Goal: Information Seeking & Learning: Find specific fact

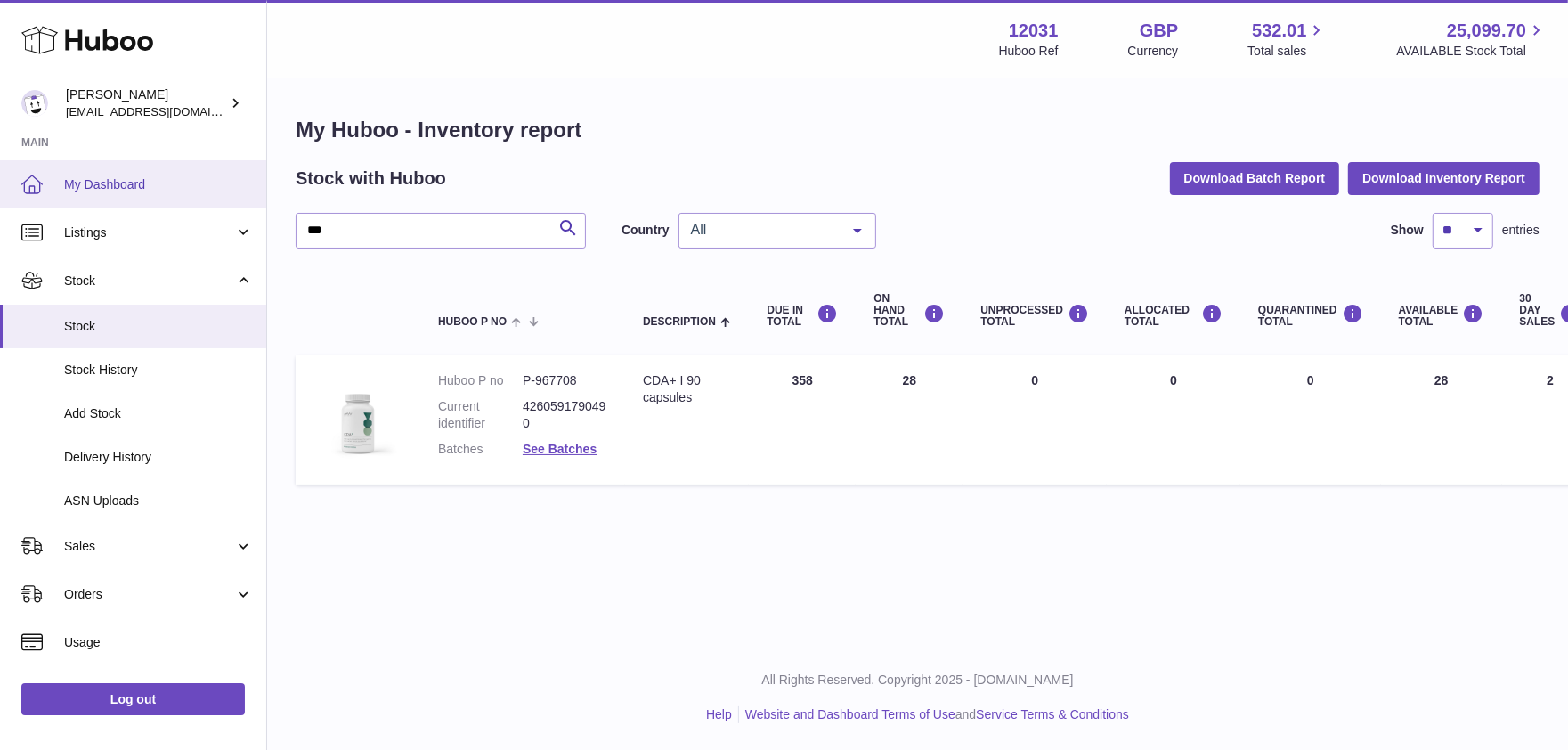
click at [153, 188] on div "Huboo [PERSON_NAME] [EMAIL_ADDRESS][DOMAIN_NAME] Main My Dashboard Listings Not…" at bounding box center [784, 375] width 1568 height 750
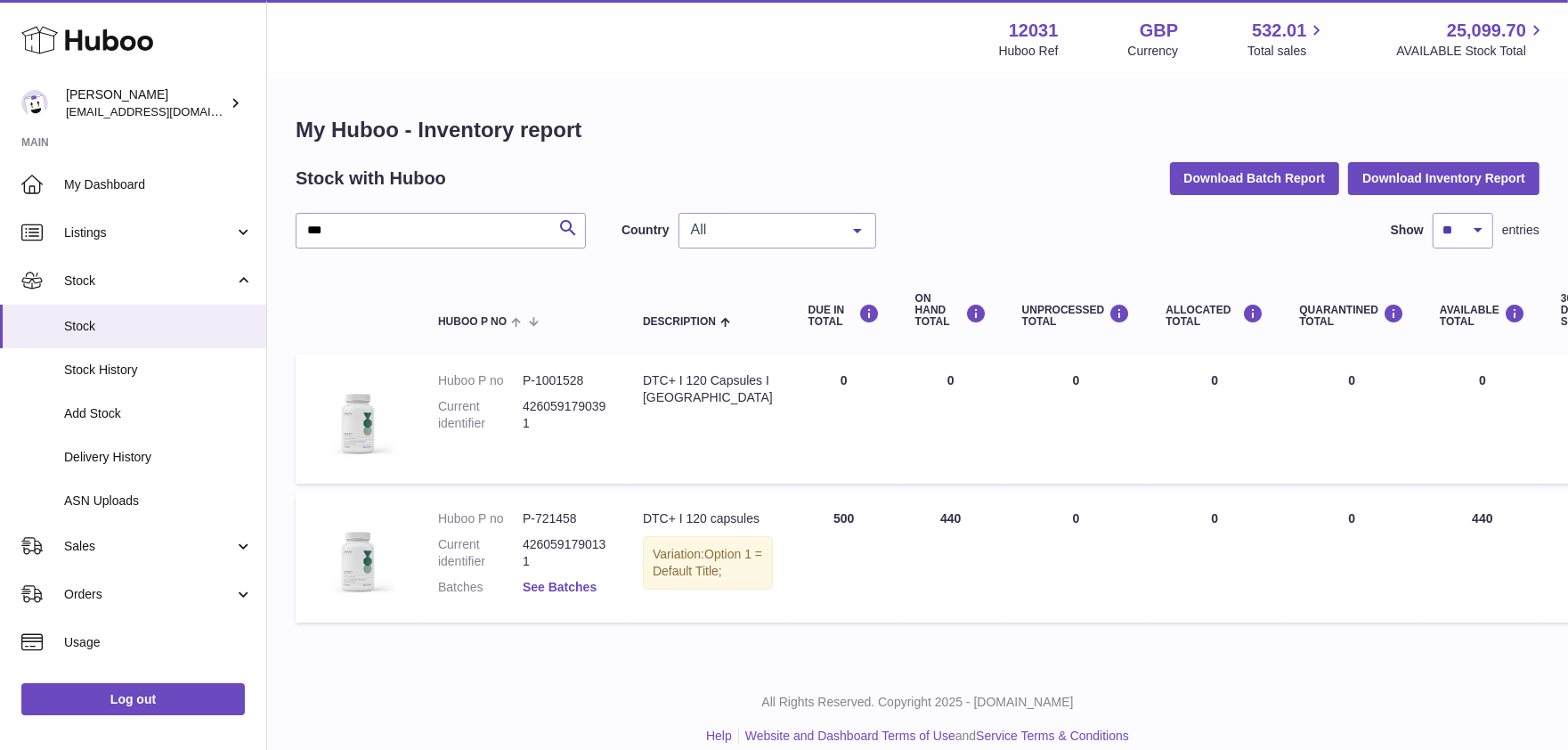
click at [562, 587] on link "See Batches" at bounding box center [560, 587] width 74 height 14
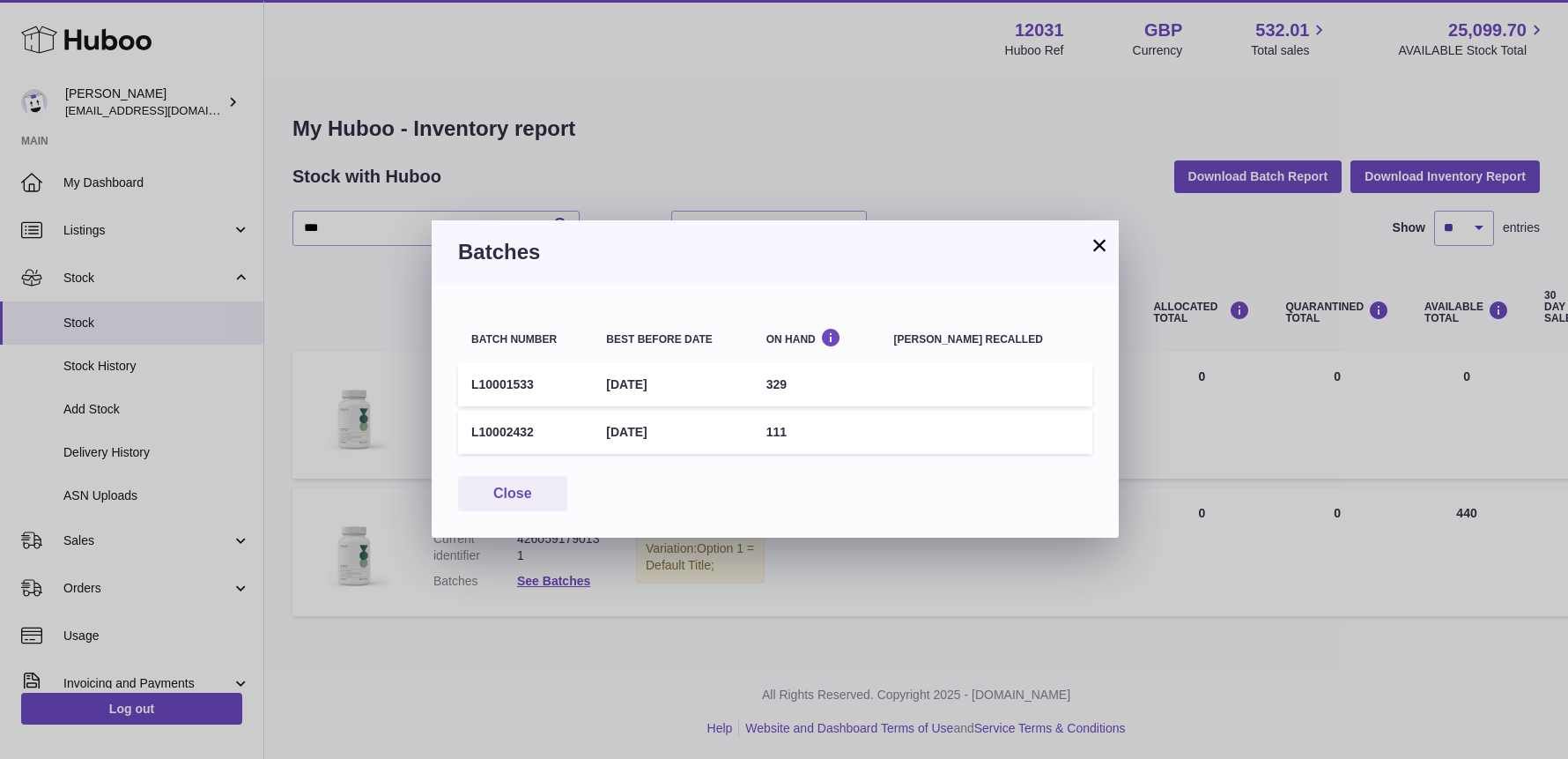
click at [1102, 249] on button "×" at bounding box center [1099, 245] width 21 height 21
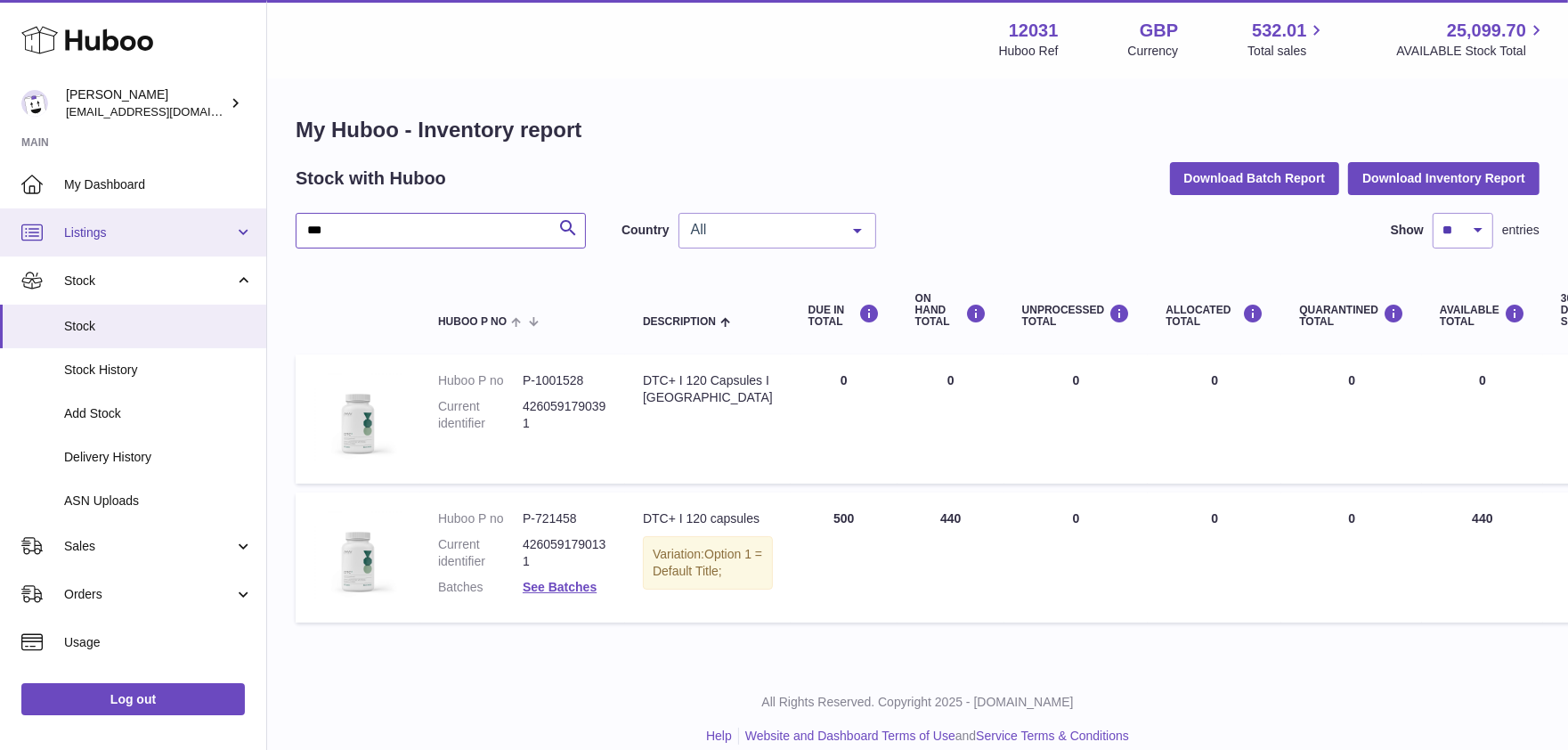
drag, startPoint x: 335, startPoint y: 239, endPoint x: 250, endPoint y: 223, distance: 86.5
click at [252, 226] on div "Huboo Fritzi Nicolaus admin@makewellforyou.com Main My Dashboard Listings Not w…" at bounding box center [784, 386] width 1568 height 772
type input "******"
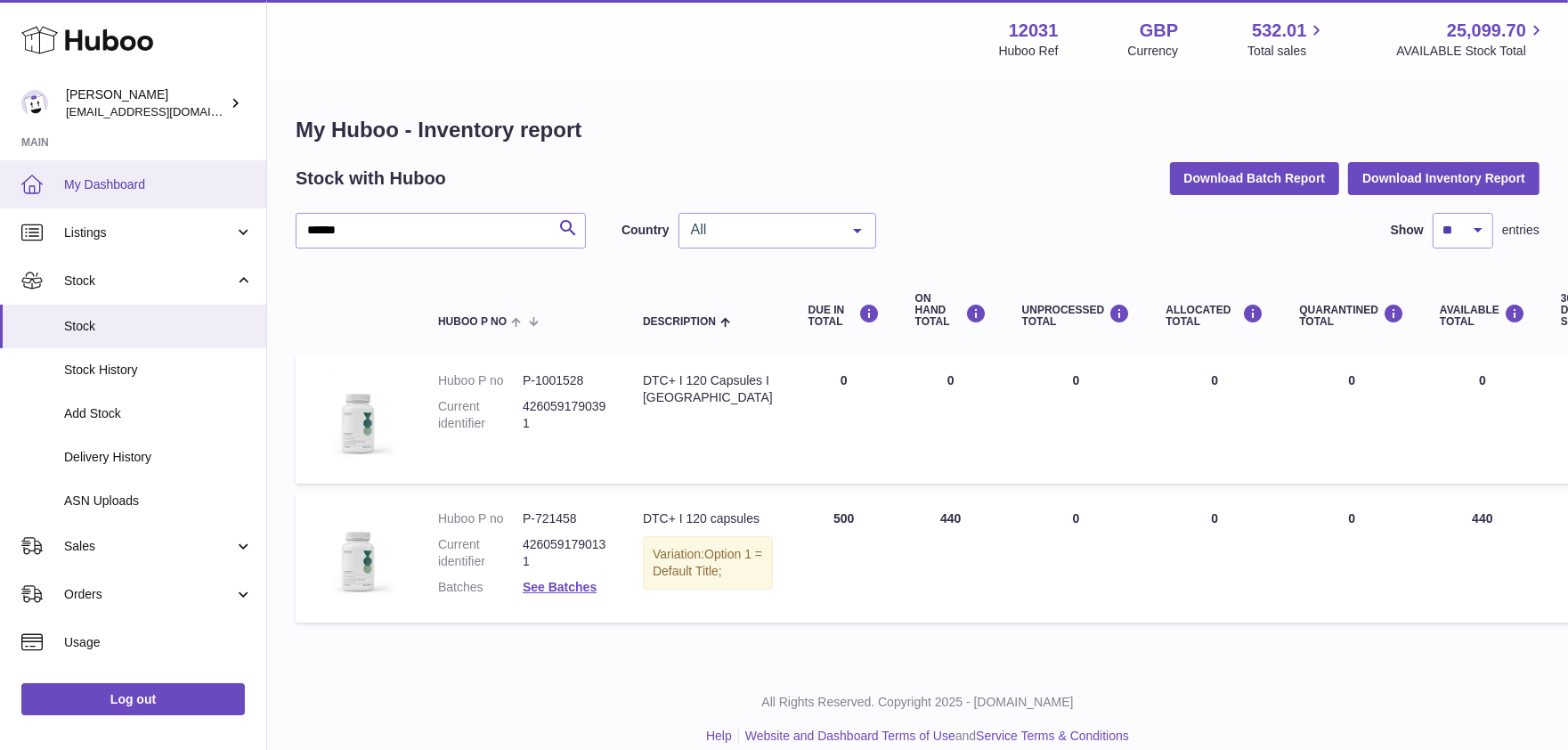
click at [118, 177] on span "My Dashboard" at bounding box center [158, 185] width 188 height 17
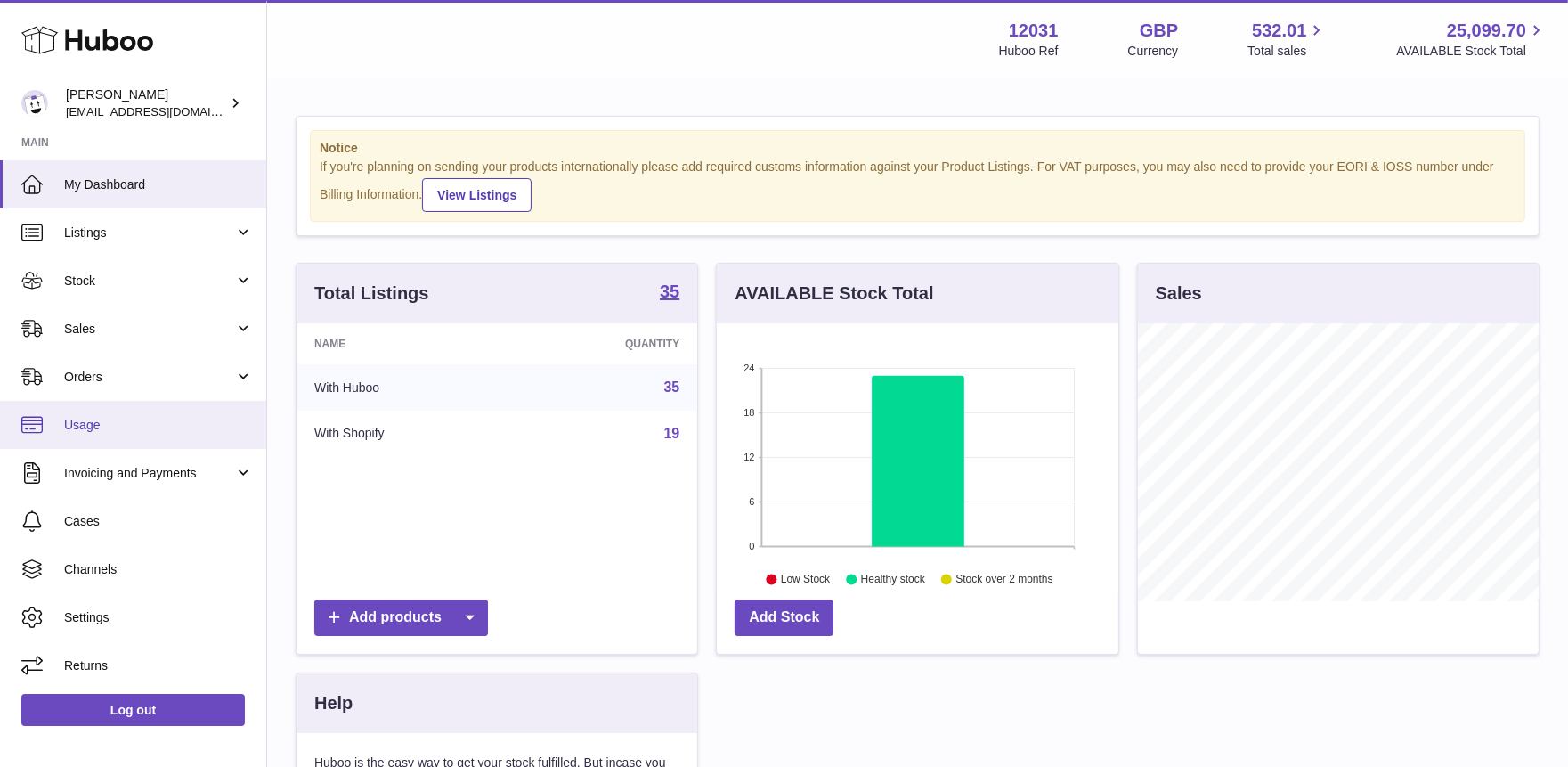
scroll to position [277, 402]
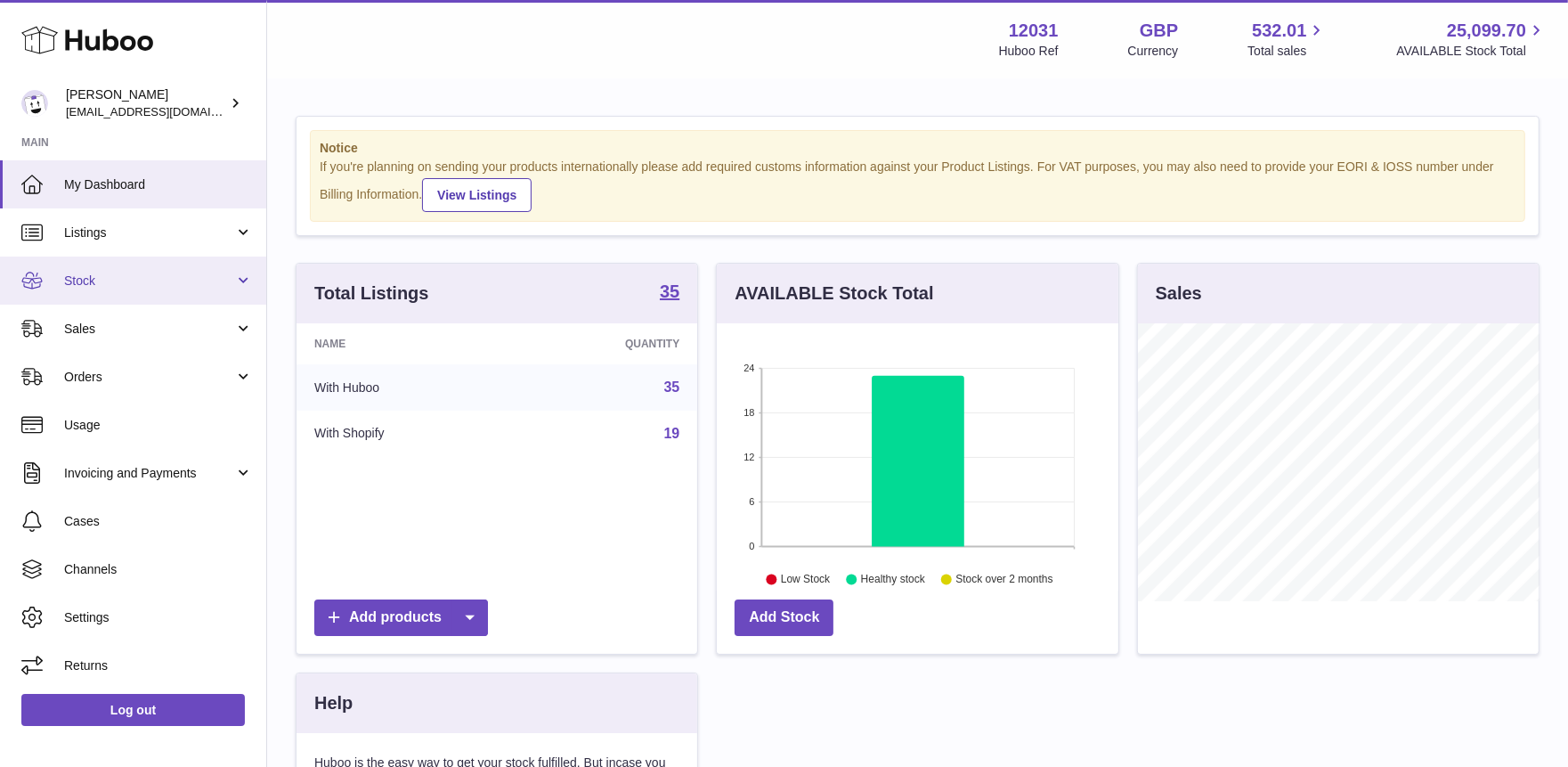
click at [91, 280] on span "Stock" at bounding box center [149, 281] width 170 height 17
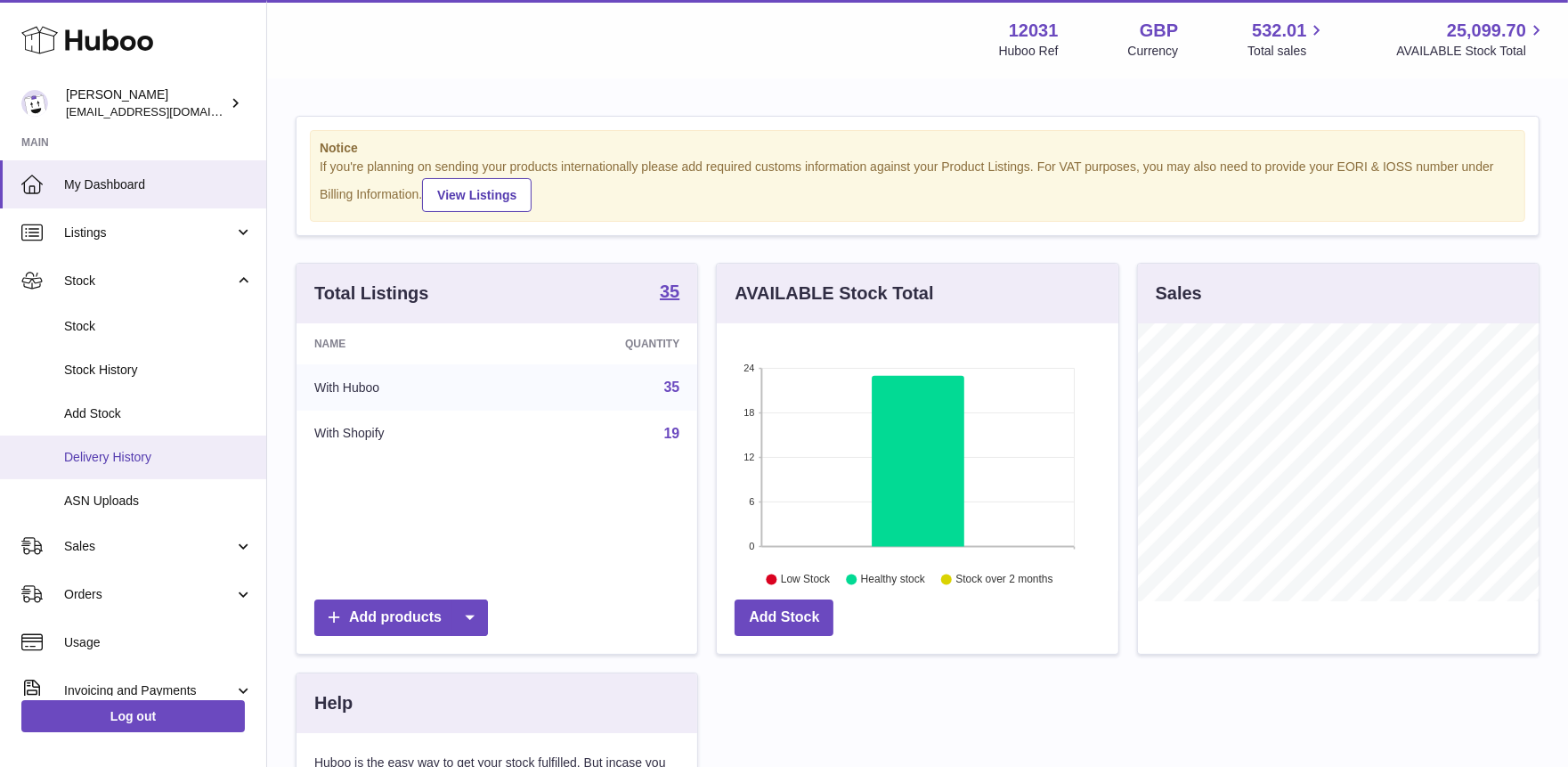
click at [105, 445] on link "Delivery History" at bounding box center [133, 458] width 266 height 44
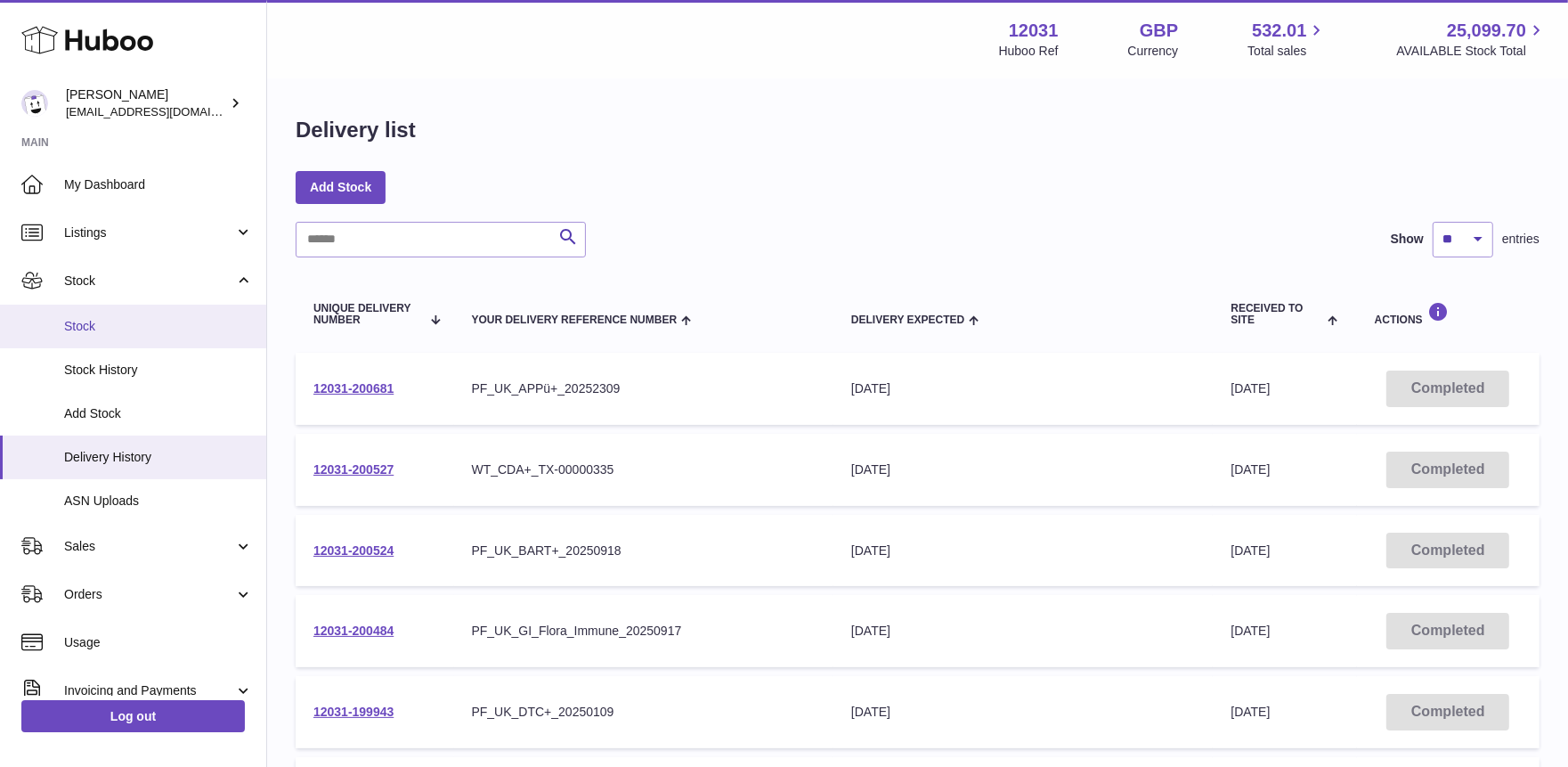
click at [126, 325] on span "Stock" at bounding box center [158, 326] width 188 height 17
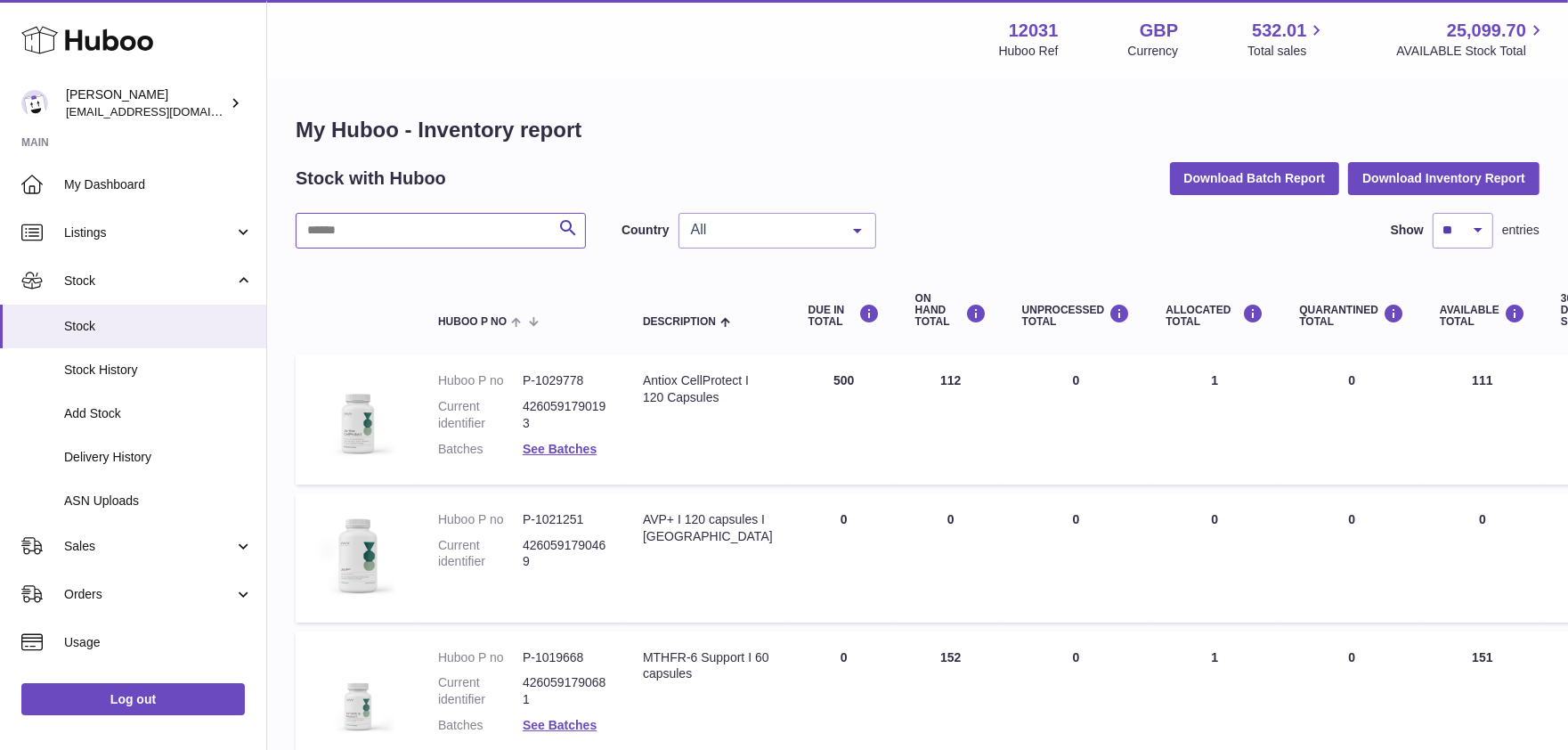
click at [362, 232] on input "text" at bounding box center [441, 231] width 291 height 36
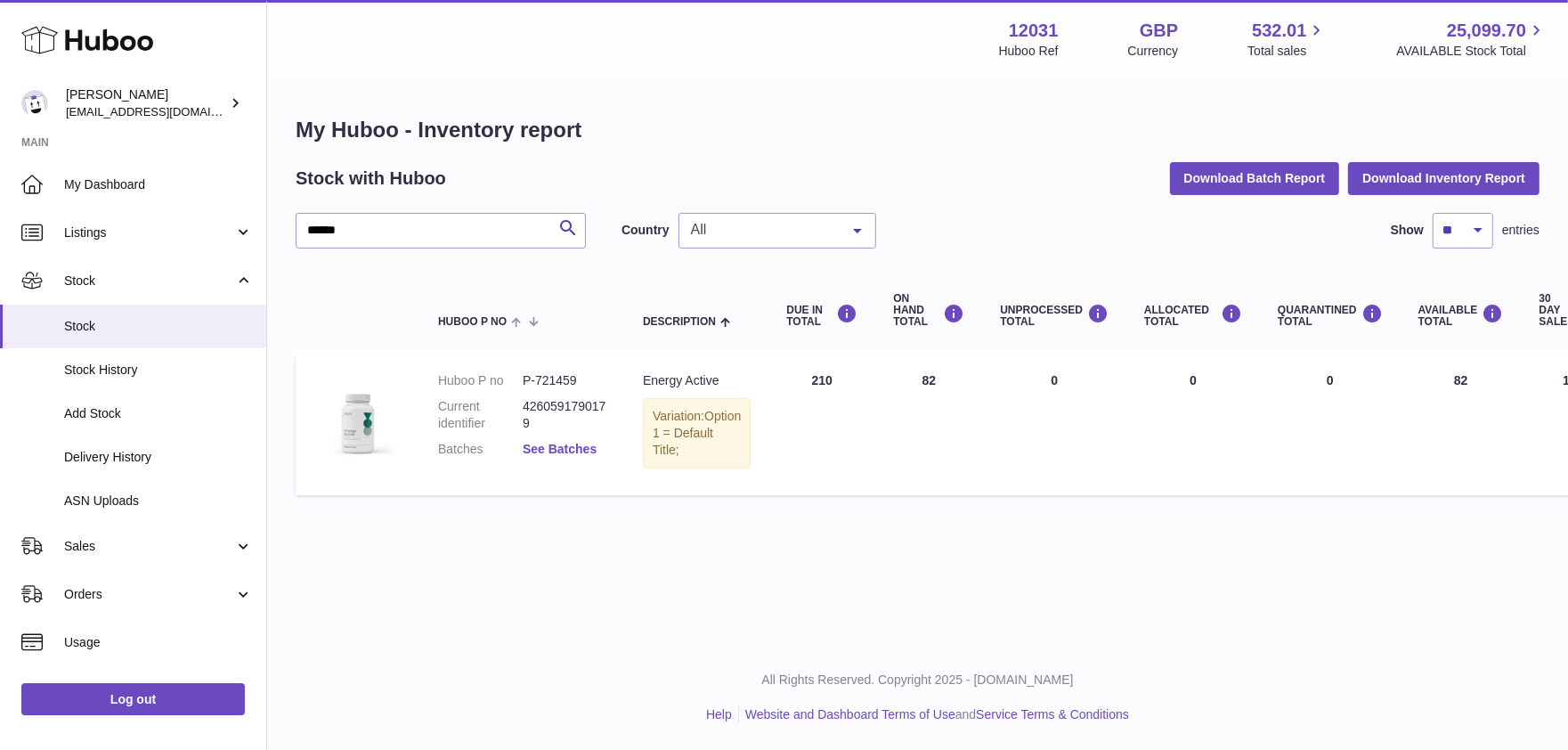
click at [549, 441] on link "See Batches" at bounding box center [560, 449] width 74 height 14
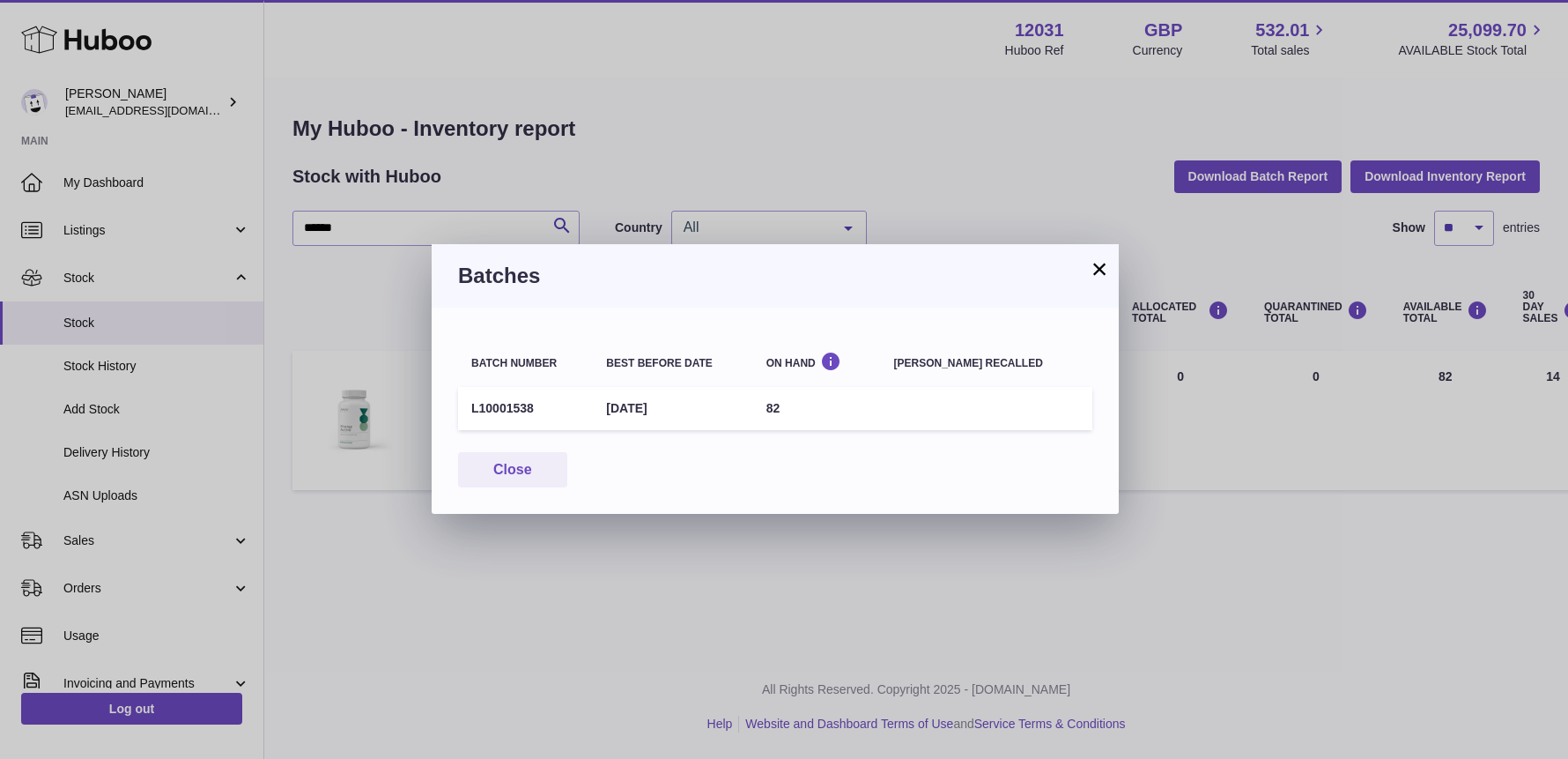
click at [543, 444] on div "Batch number Best before date On Hand Batch recalled L10001538 31st Mar 2027 82…" at bounding box center [776, 411] width 687 height 206
click at [1094, 268] on button "×" at bounding box center [1099, 269] width 21 height 21
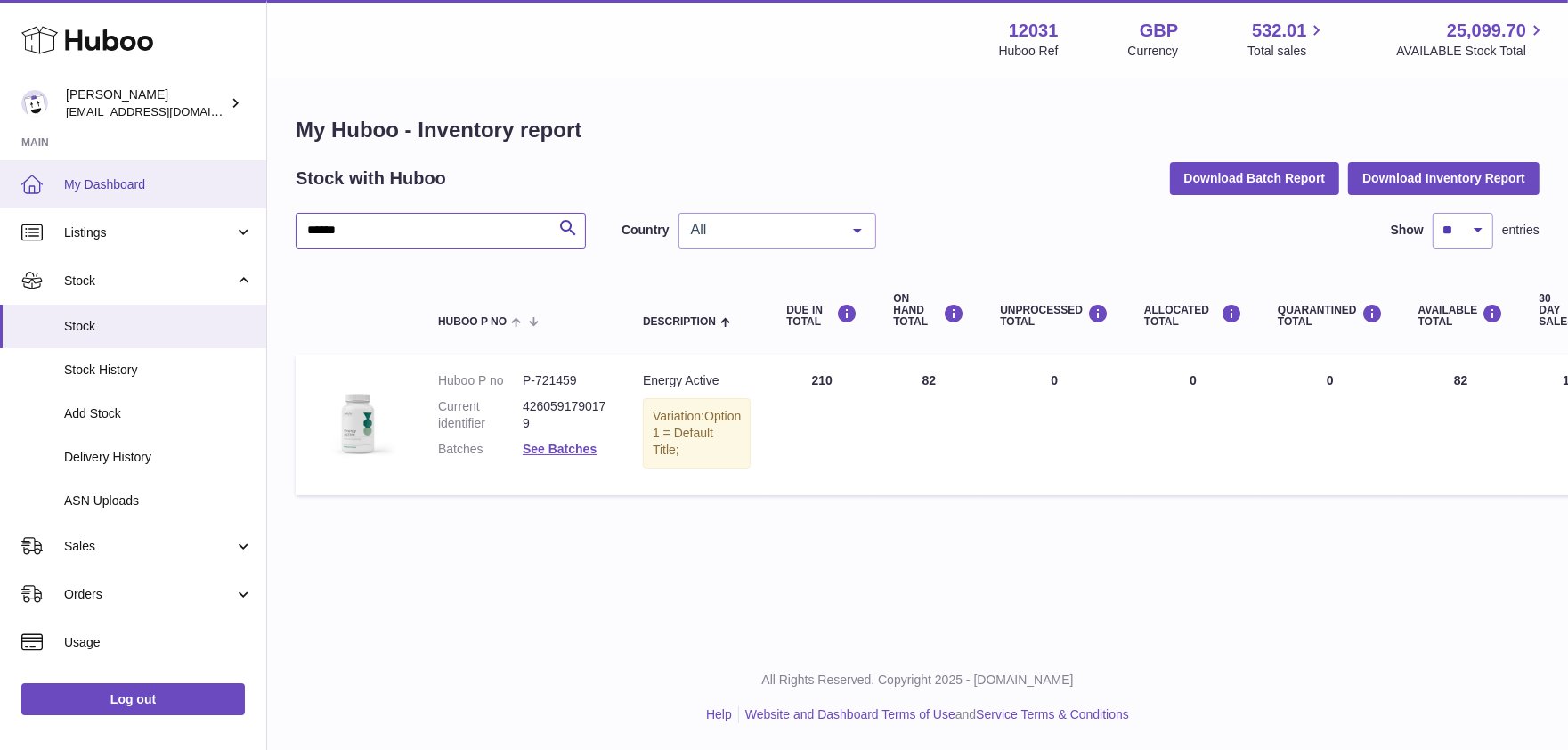
drag, startPoint x: 294, startPoint y: 225, endPoint x: 20, endPoint y: 183, distance: 277.2
click at [20, 183] on div "Huboo Fritzi Nicolaus admin@makewellforyou.com Main My Dashboard Listings Not w…" at bounding box center [784, 375] width 1568 height 750
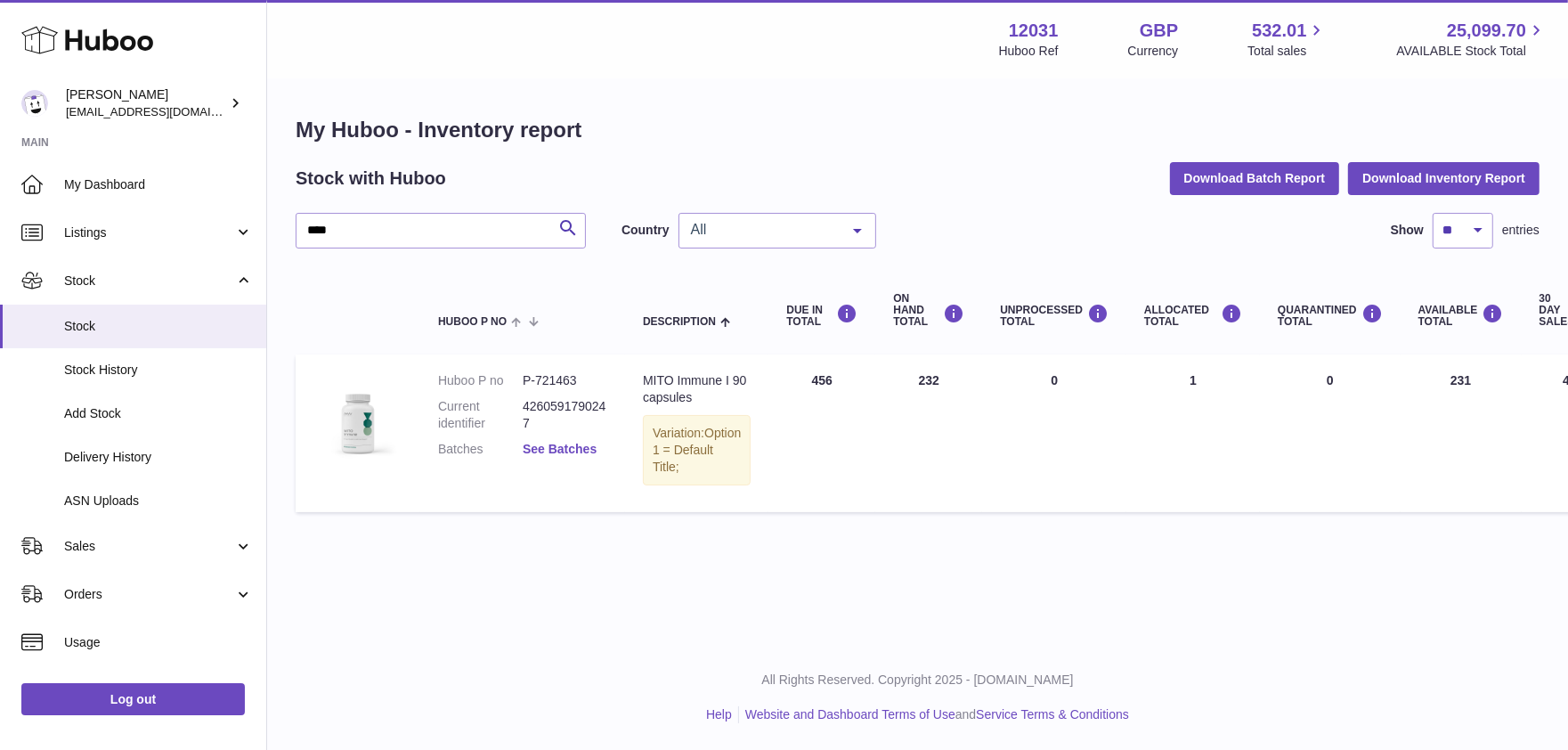
click at [562, 443] on link "See Batches" at bounding box center [560, 449] width 74 height 14
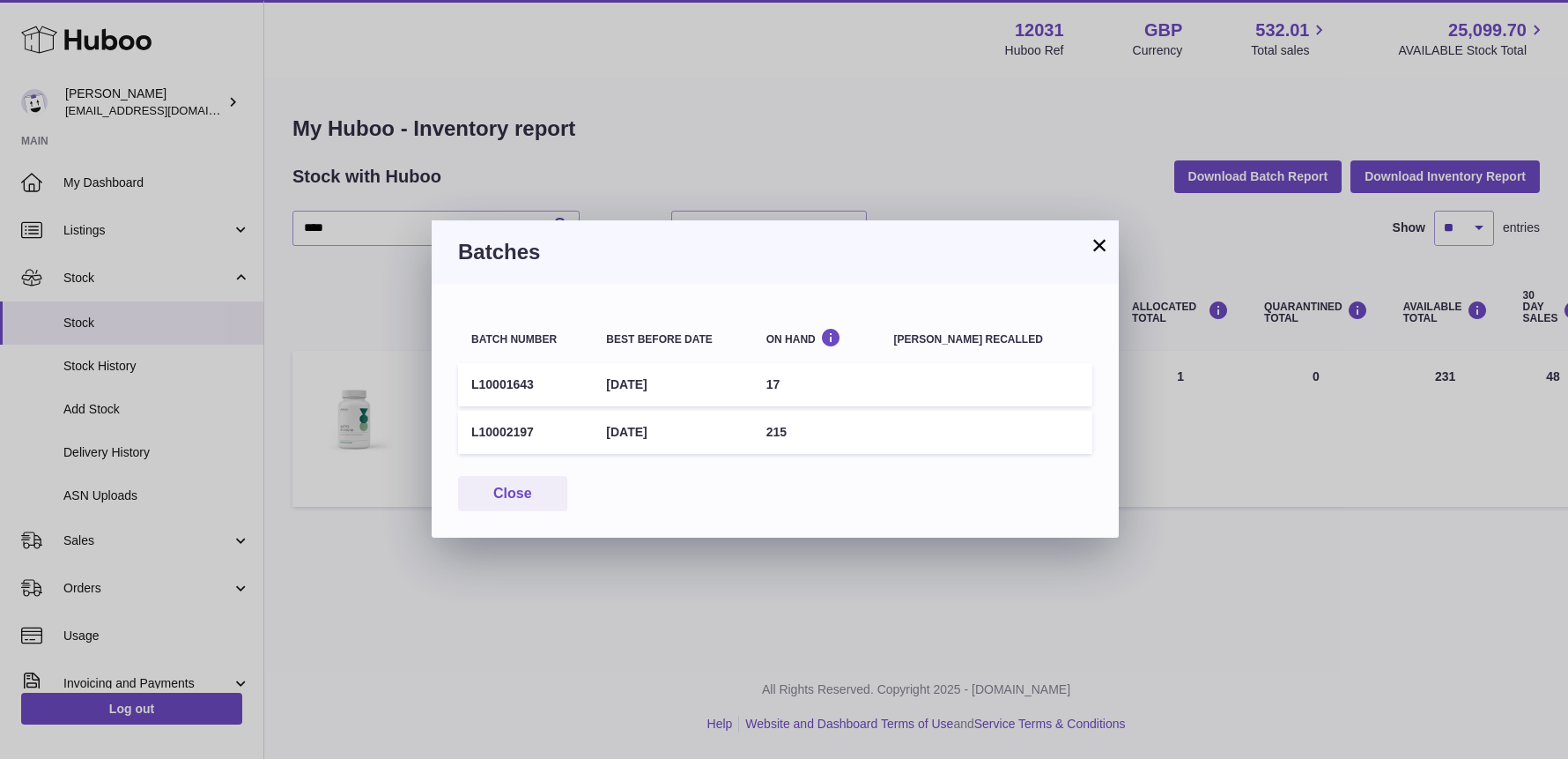
drag, startPoint x: 536, startPoint y: 383, endPoint x: 452, endPoint y: 383, distance: 84.0
click at [452, 383] on div "Batch number Best before date On Hand Batch recalled L10001643 31st Mar 2027 17…" at bounding box center [776, 411] width 687 height 254
click at [491, 386] on td "L10001643" at bounding box center [525, 384] width 135 height 43
drag, startPoint x: 544, startPoint y: 388, endPoint x: 472, endPoint y: 388, distance: 72.0
click at [472, 388] on td "L10001643" at bounding box center [525, 384] width 135 height 43
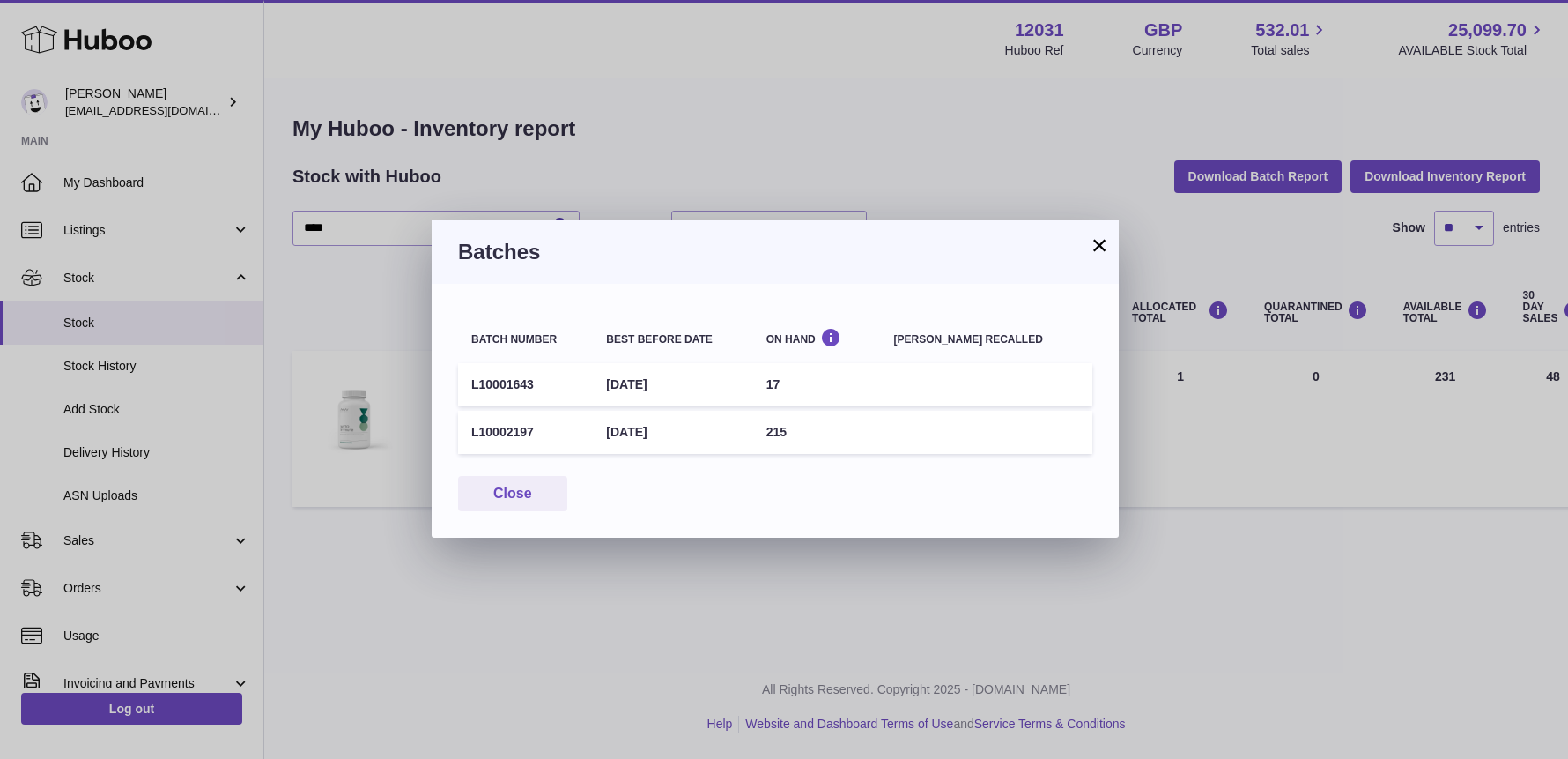
copy td "L10001643"
drag, startPoint x: 543, startPoint y: 434, endPoint x: 466, endPoint y: 431, distance: 77.1
click at [466, 431] on td "L10002197" at bounding box center [525, 432] width 135 height 43
copy td "L10002197"
click at [401, 278] on div "× Batches Batch number Best before date On Hand Batch recalled L10001643 31st M…" at bounding box center [784, 379] width 1568 height 759
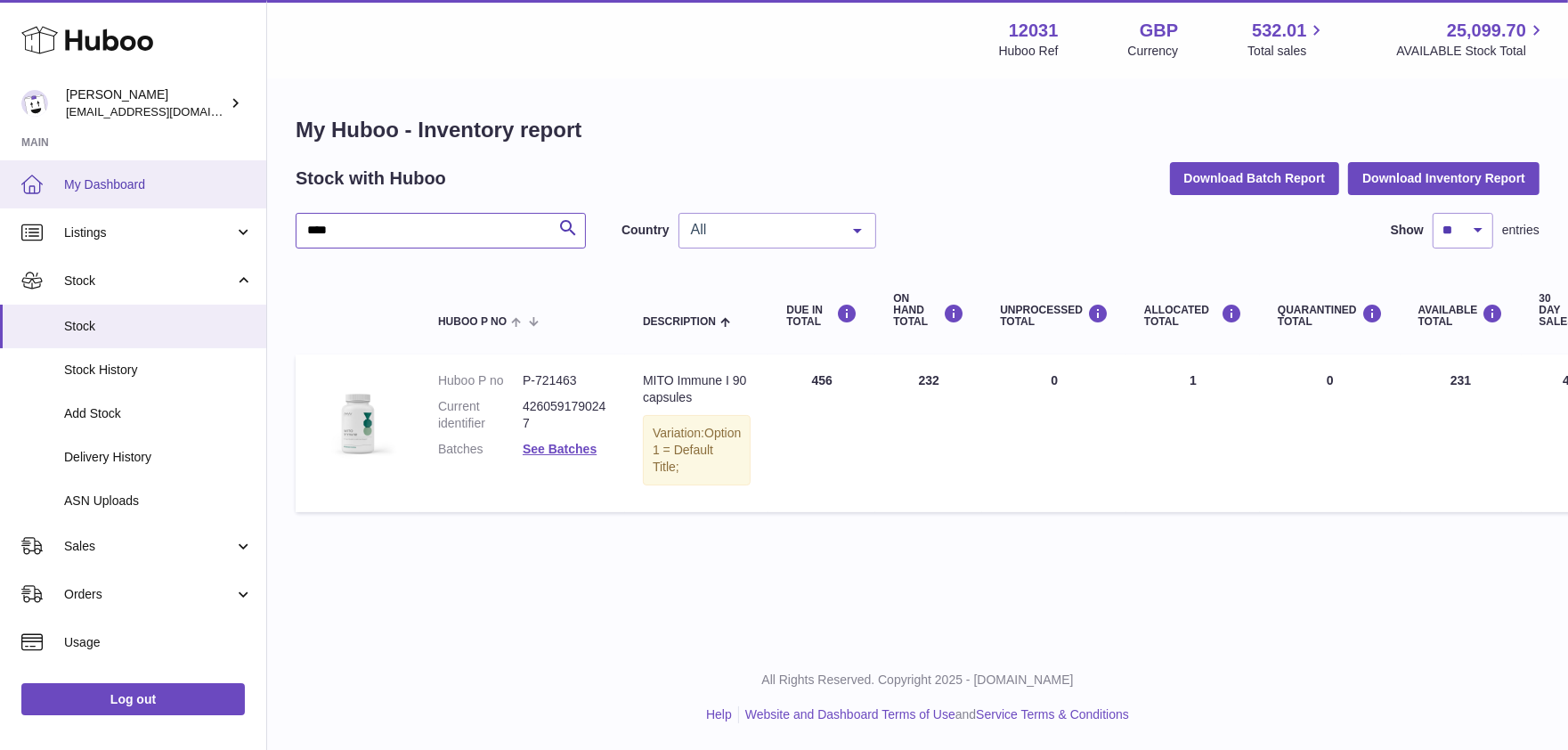
drag, startPoint x: 373, startPoint y: 232, endPoint x: 126, endPoint y: 206, distance: 248.4
click at [126, 206] on div "Huboo Fritzi Nicolaus admin@makewellforyou.com Main My Dashboard Listings Not w…" at bounding box center [784, 375] width 1568 height 750
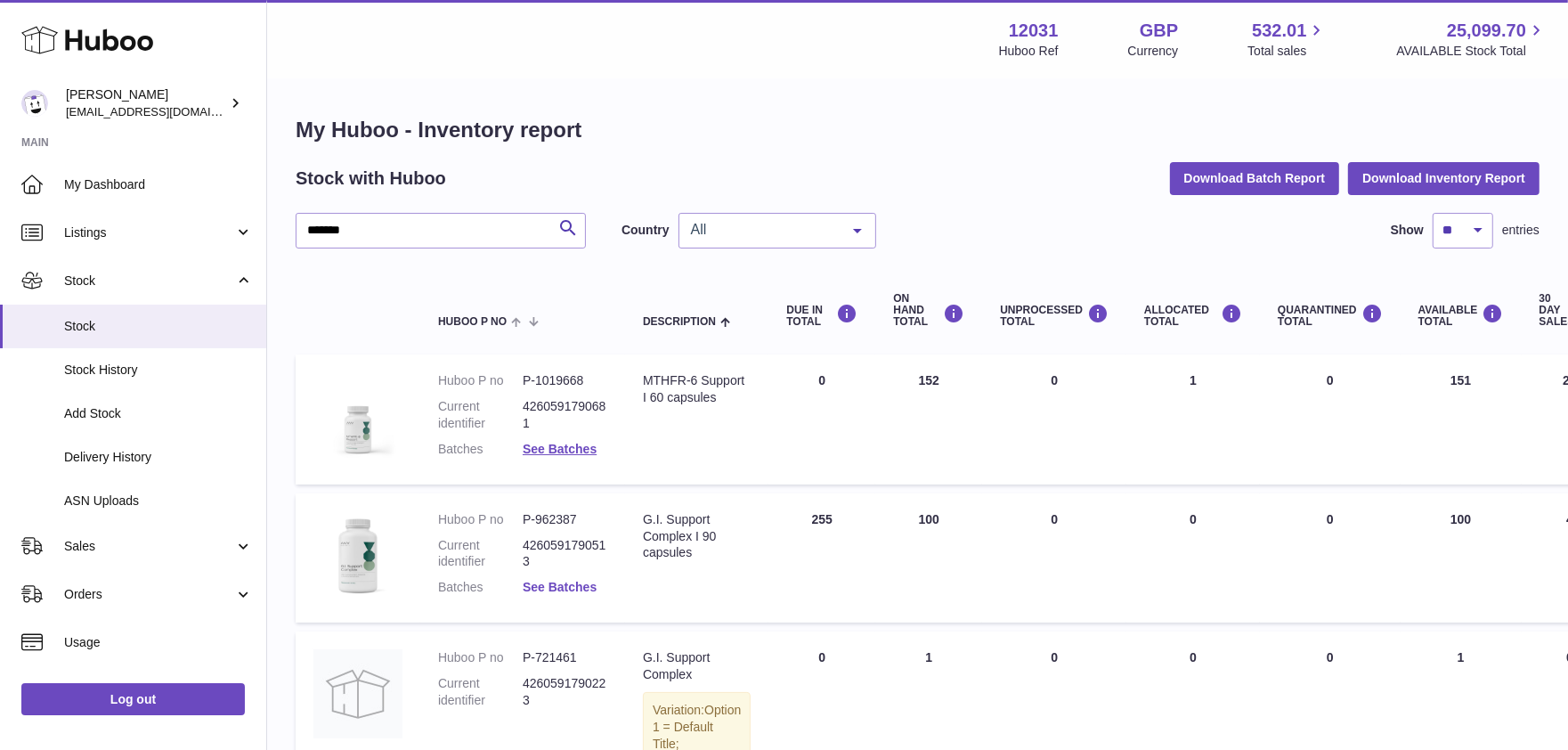
click at [564, 586] on link "See Batches" at bounding box center [560, 587] width 74 height 14
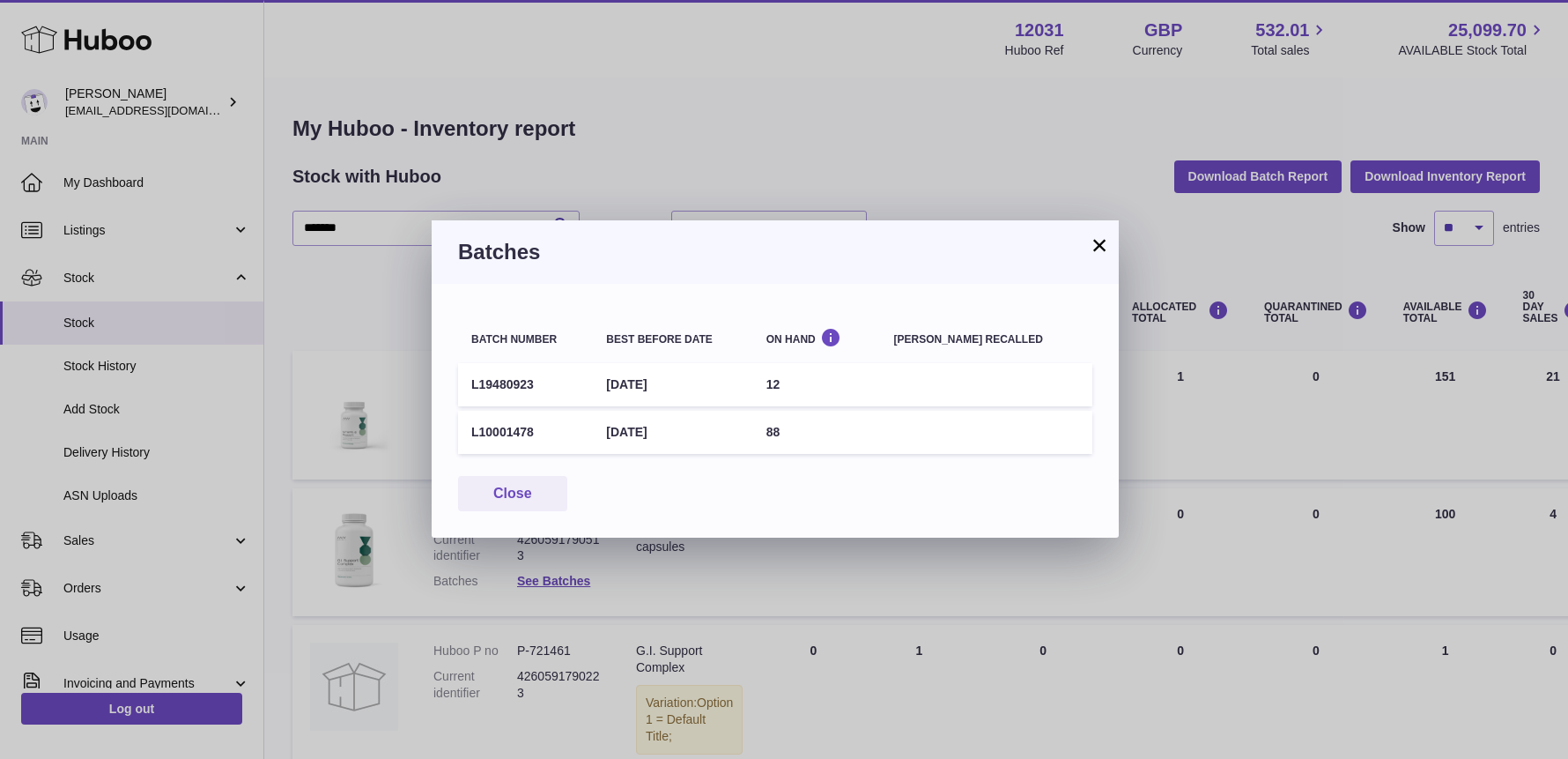
click at [1099, 244] on button "×" at bounding box center [1099, 245] width 21 height 21
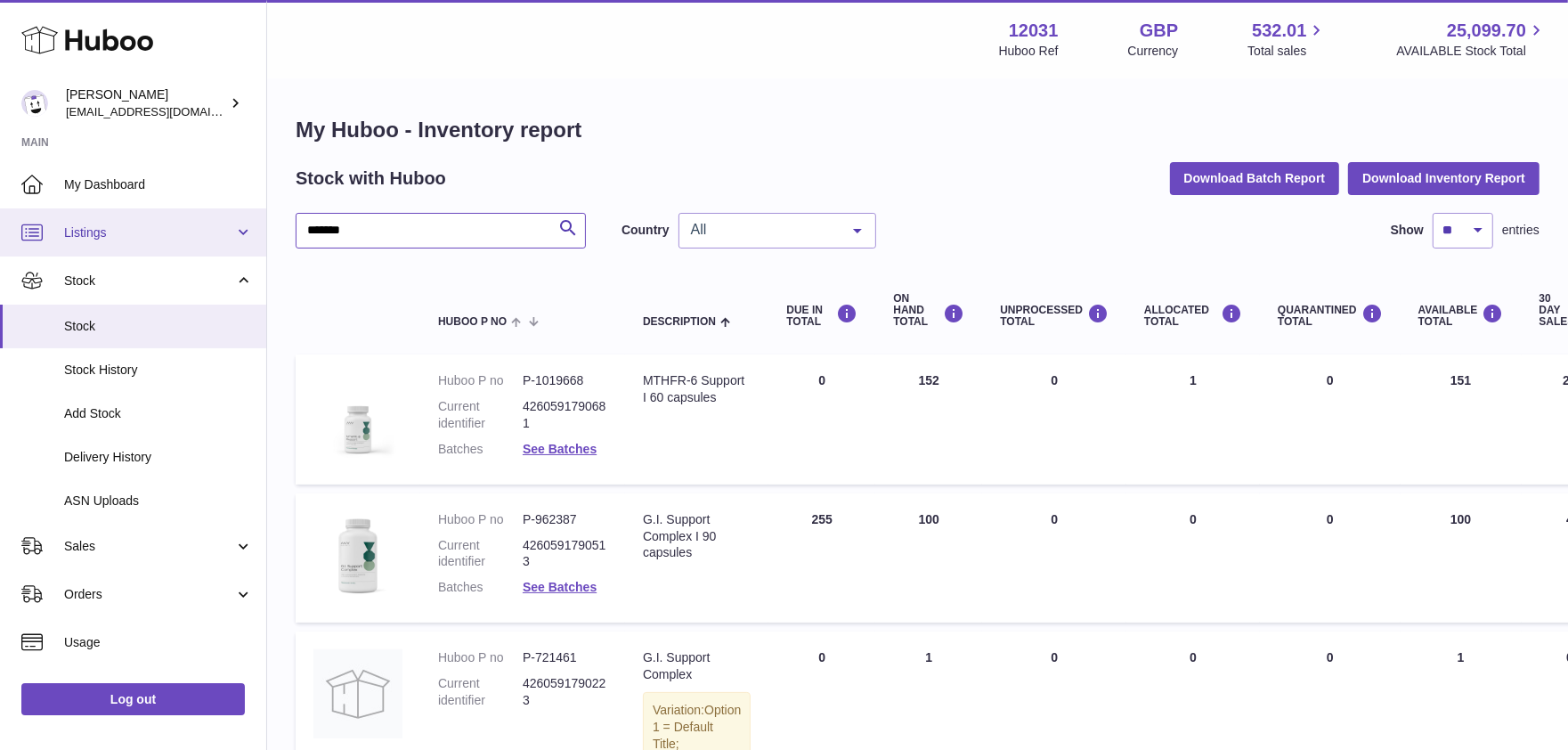
drag, startPoint x: 362, startPoint y: 225, endPoint x: 161, endPoint y: 230, distance: 201.1
click at [161, 230] on div "Huboo Fritzi Nicolaus admin@makewellforyou.com Main My Dashboard Listings Not w…" at bounding box center [784, 469] width 1568 height 938
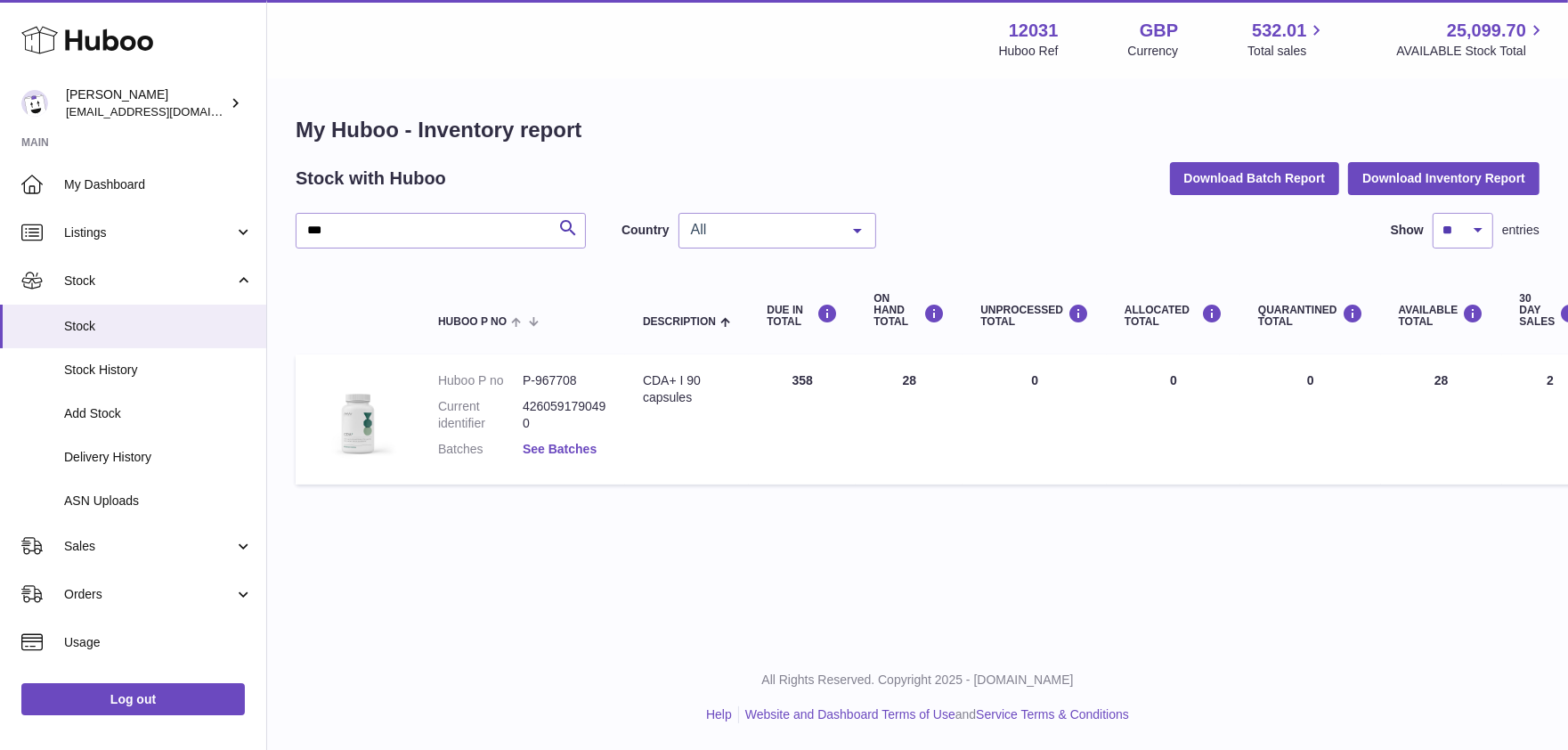
click at [541, 446] on link "See Batches" at bounding box center [560, 449] width 74 height 14
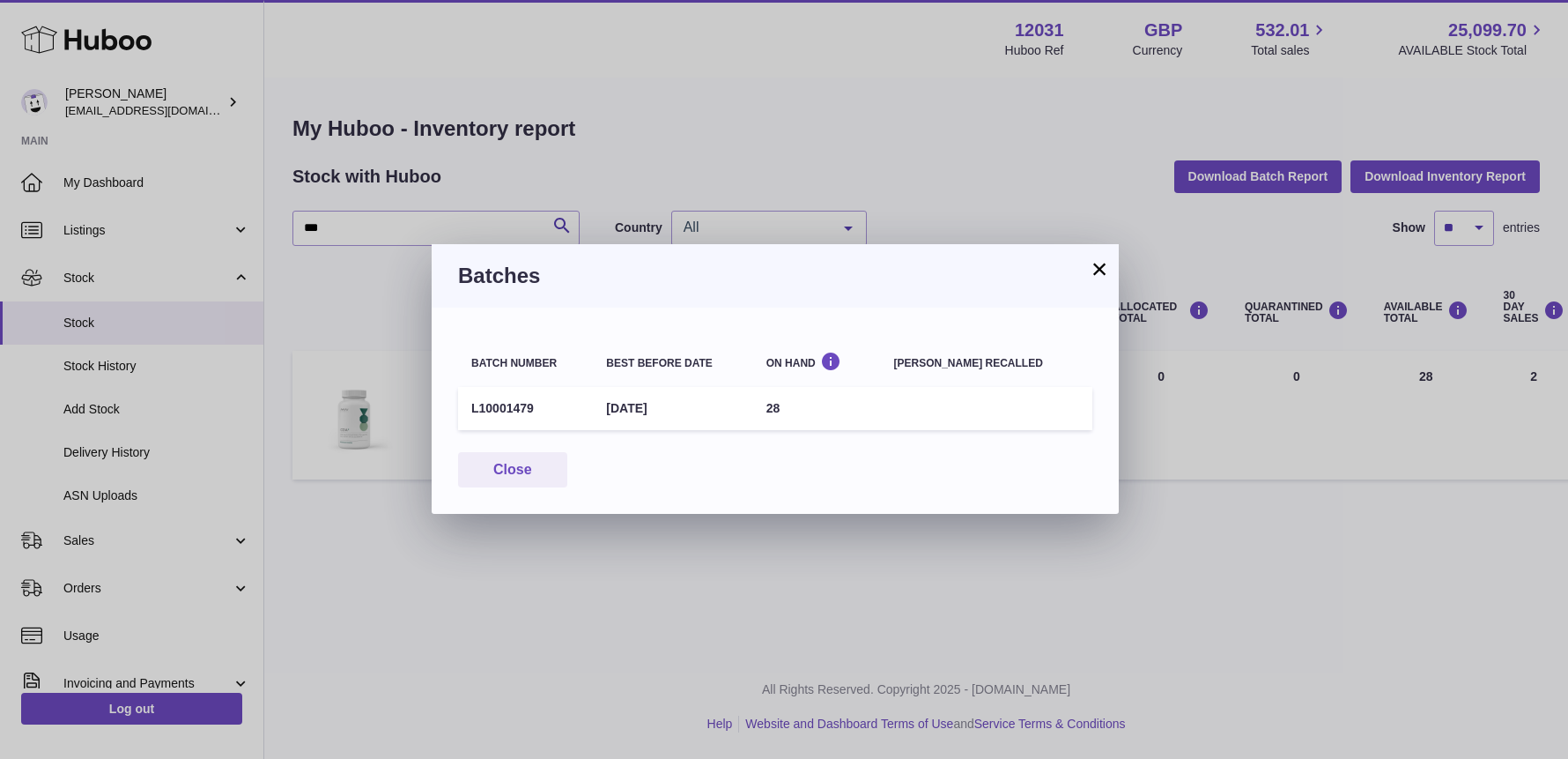
click at [1095, 271] on button "×" at bounding box center [1099, 269] width 21 height 21
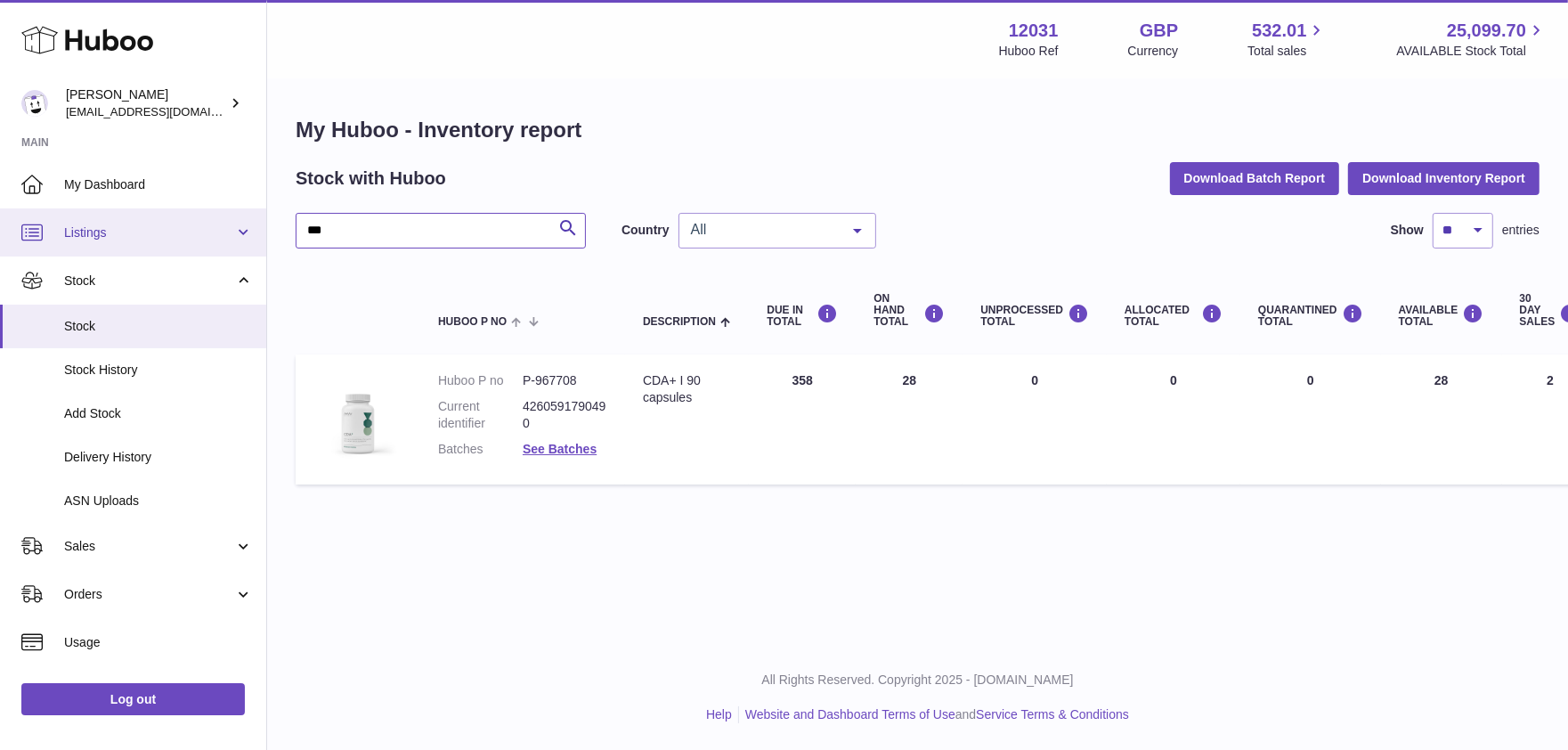
drag, startPoint x: 213, startPoint y: 228, endPoint x: 198, endPoint y: 225, distance: 15.3
click at [199, 226] on div "Huboo Fritzi Nicolaus admin@makewellforyou.com Main My Dashboard Listings Not w…" at bounding box center [784, 375] width 1568 height 750
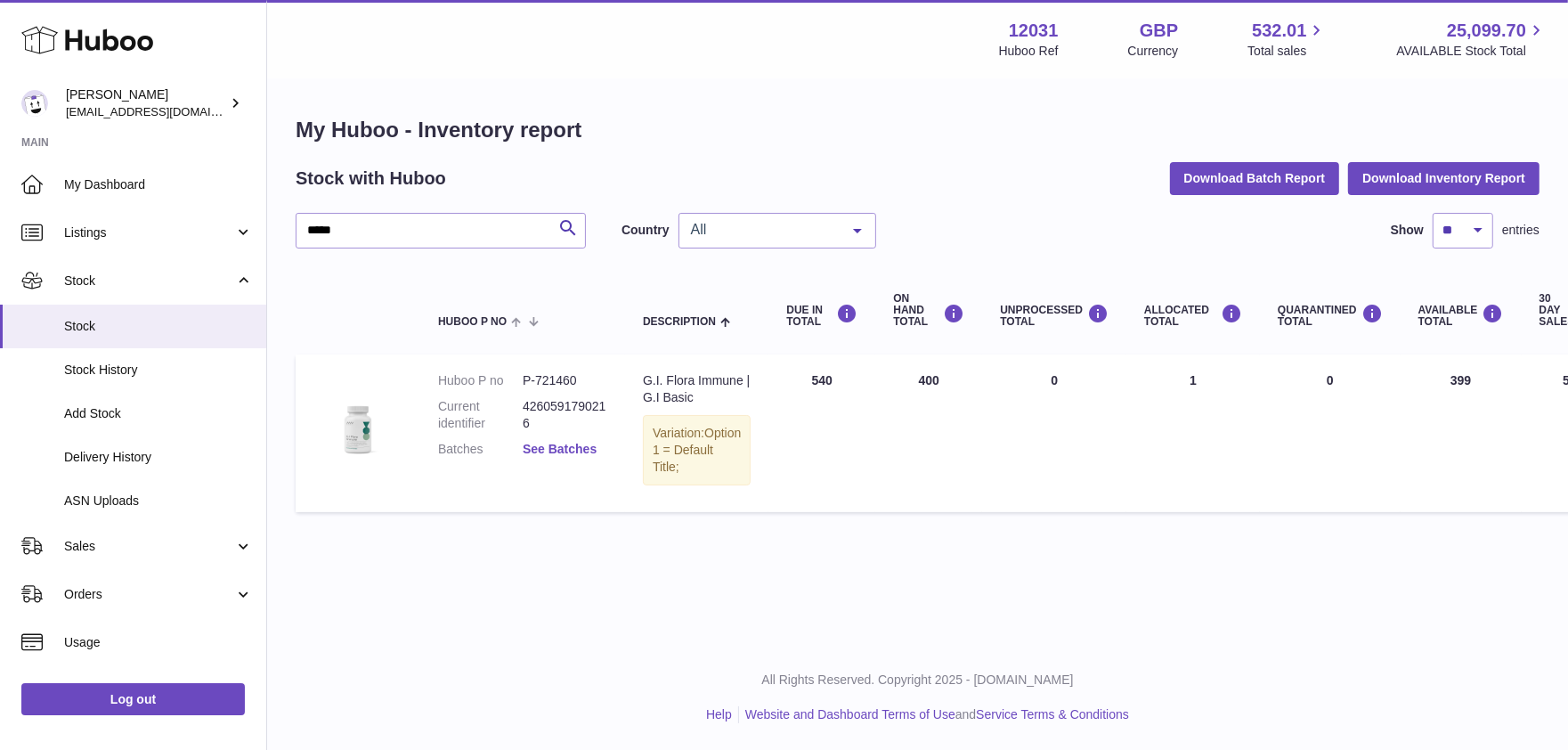
click at [550, 444] on link "See Batches" at bounding box center [560, 449] width 74 height 14
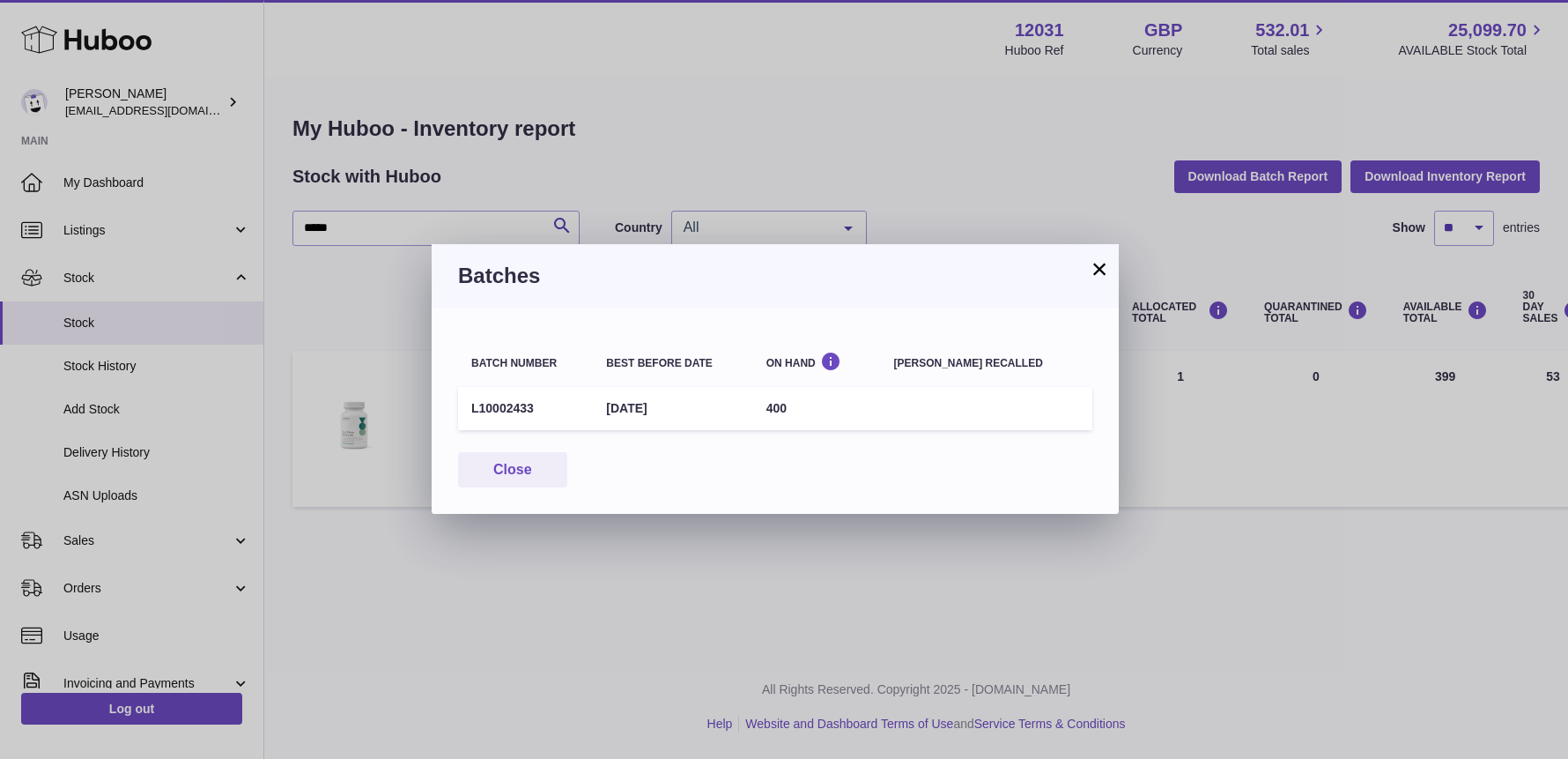
click at [430, 411] on div "× Batches Batch number Best before date On Hand Batch recalled L10002433 31st A…" at bounding box center [784, 379] width 1568 height 759
click at [500, 411] on td "L10002433" at bounding box center [525, 408] width 135 height 43
drag, startPoint x: 512, startPoint y: 410, endPoint x: 472, endPoint y: 409, distance: 40.0
click at [472, 409] on td "L10002433" at bounding box center [525, 408] width 135 height 43
click at [1103, 266] on button "×" at bounding box center [1099, 269] width 21 height 21
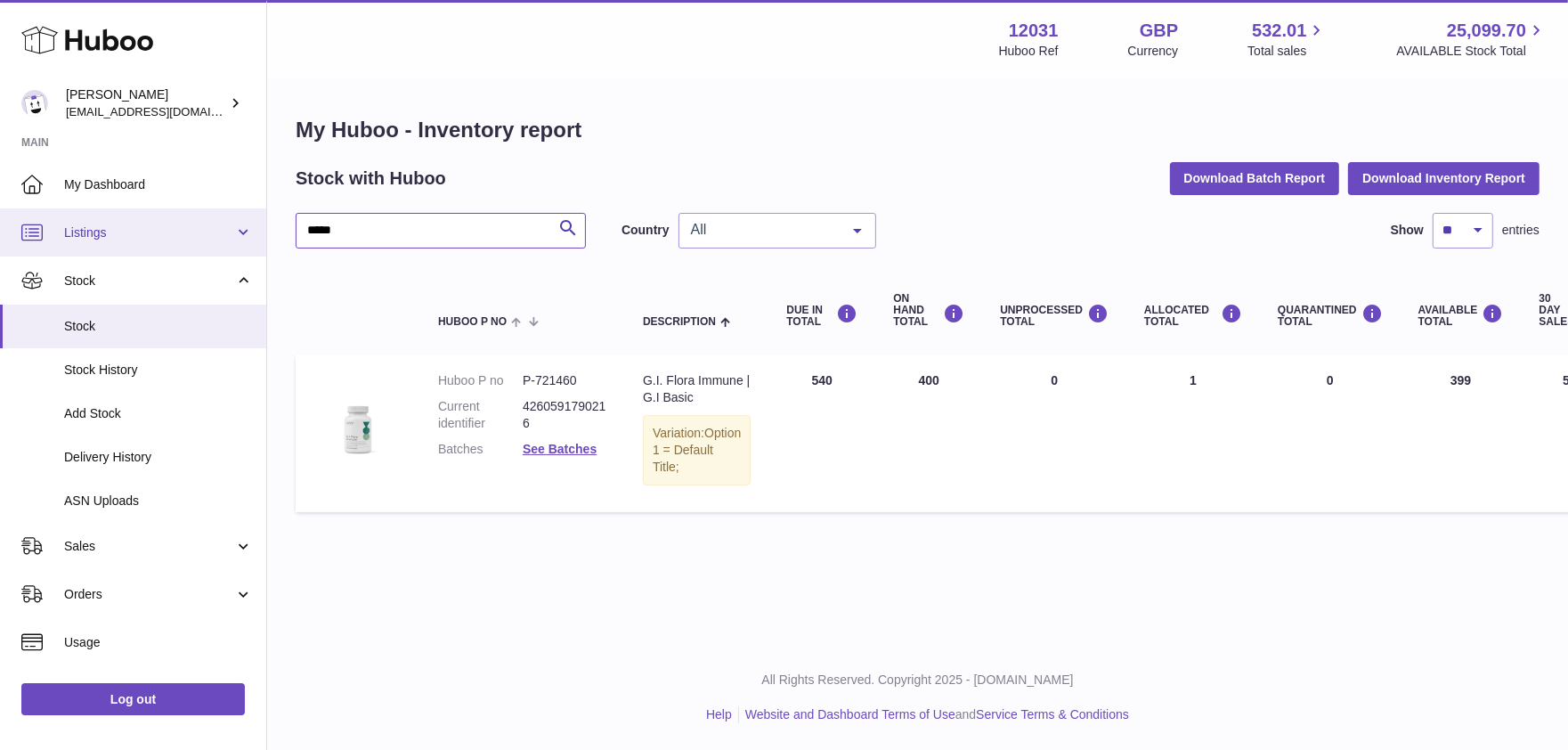
drag, startPoint x: 344, startPoint y: 227, endPoint x: 226, endPoint y: 227, distance: 118.0
click at [226, 227] on div "Huboo Fritzi Nicolaus admin@makewellforyou.com Main My Dashboard Listings Not w…" at bounding box center [784, 375] width 1568 height 750
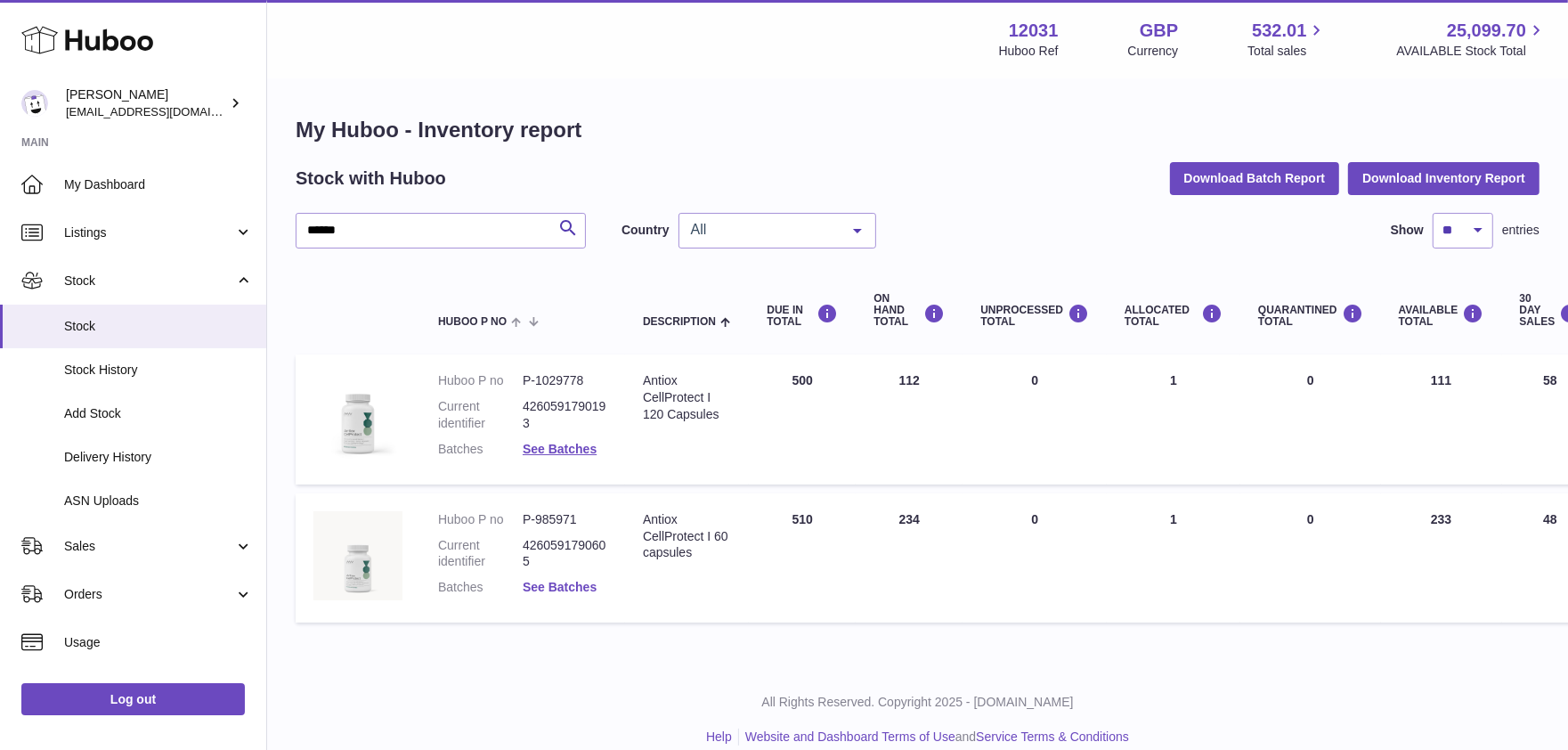
click at [571, 586] on link "See Batches" at bounding box center [560, 587] width 74 height 14
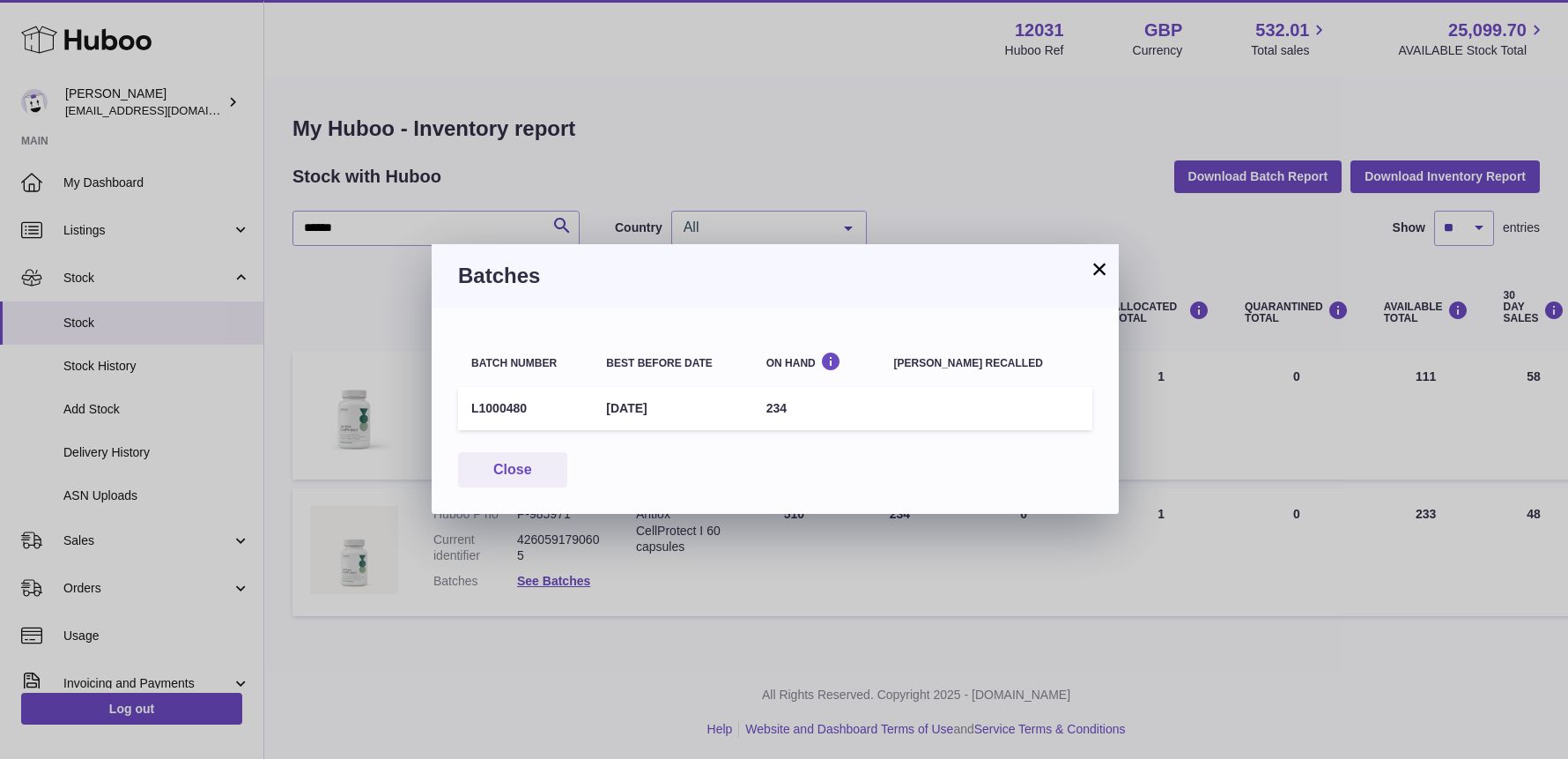
click at [1090, 269] on button "×" at bounding box center [1099, 269] width 21 height 21
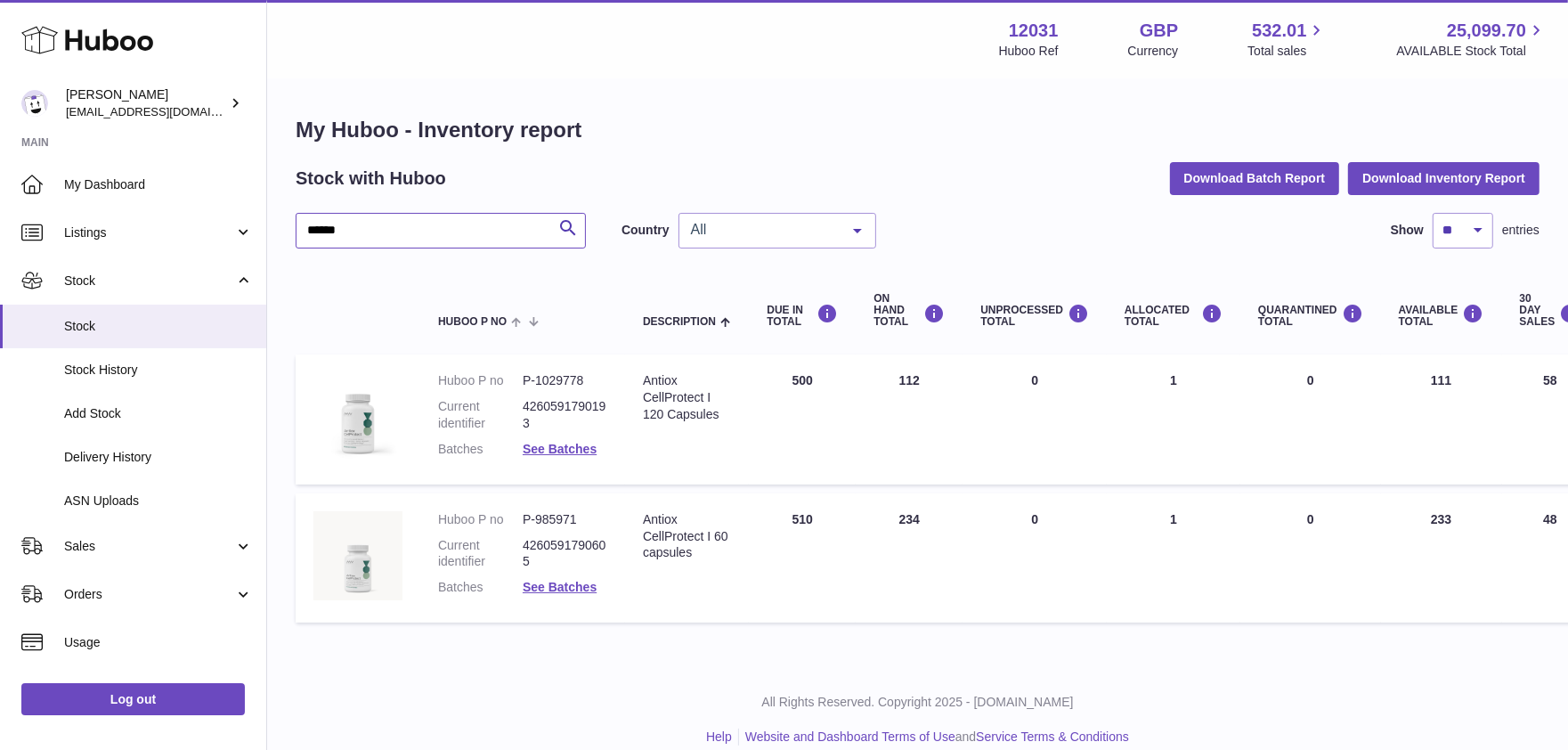
click at [380, 238] on input "******" at bounding box center [441, 231] width 291 height 36
click at [564, 442] on link "See Batches" at bounding box center [560, 449] width 74 height 14
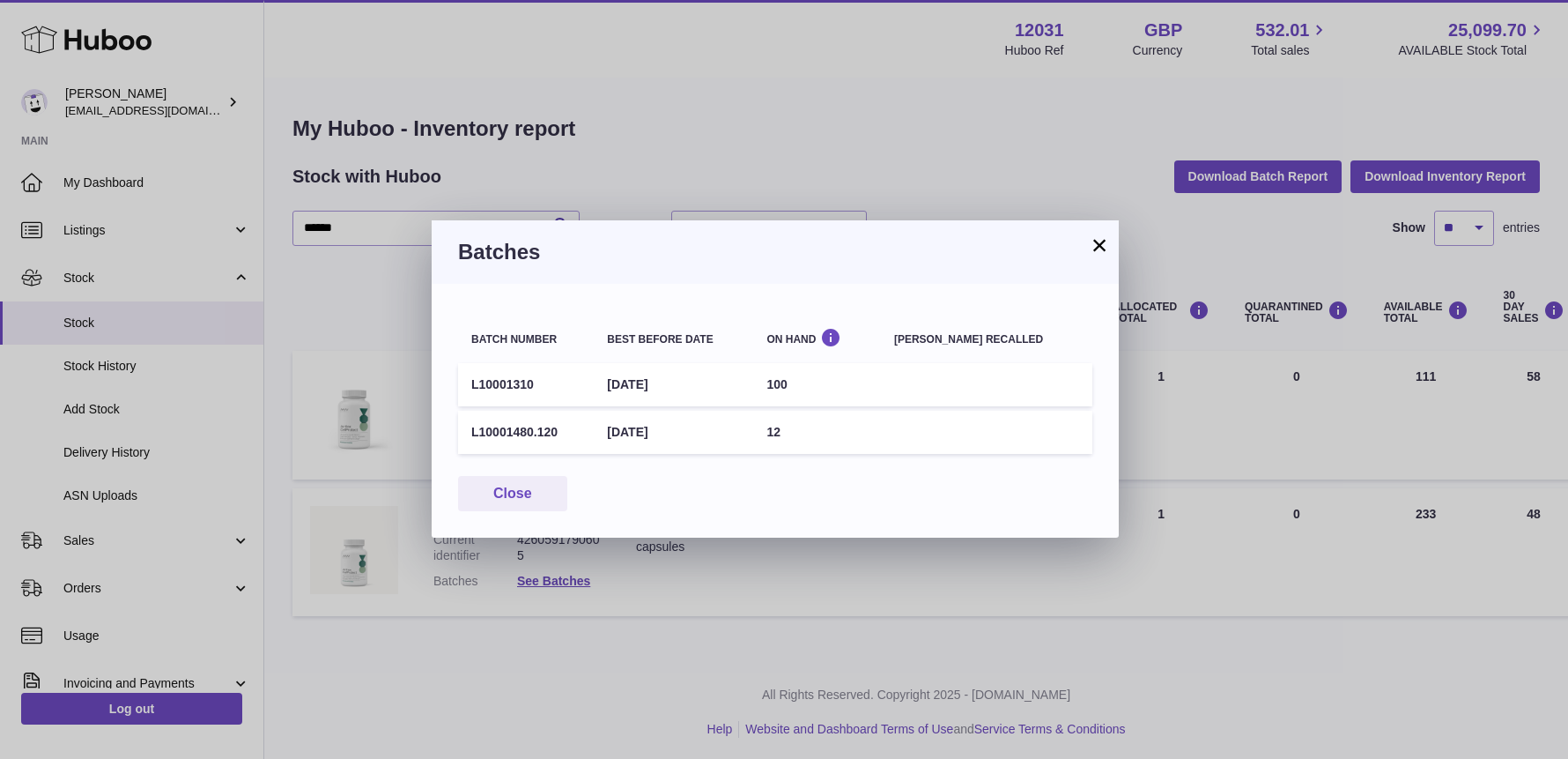
click at [390, 309] on div "× Batches Batch number Best before date On Hand Batch recalled L10001310 28th F…" at bounding box center [784, 379] width 1568 height 759
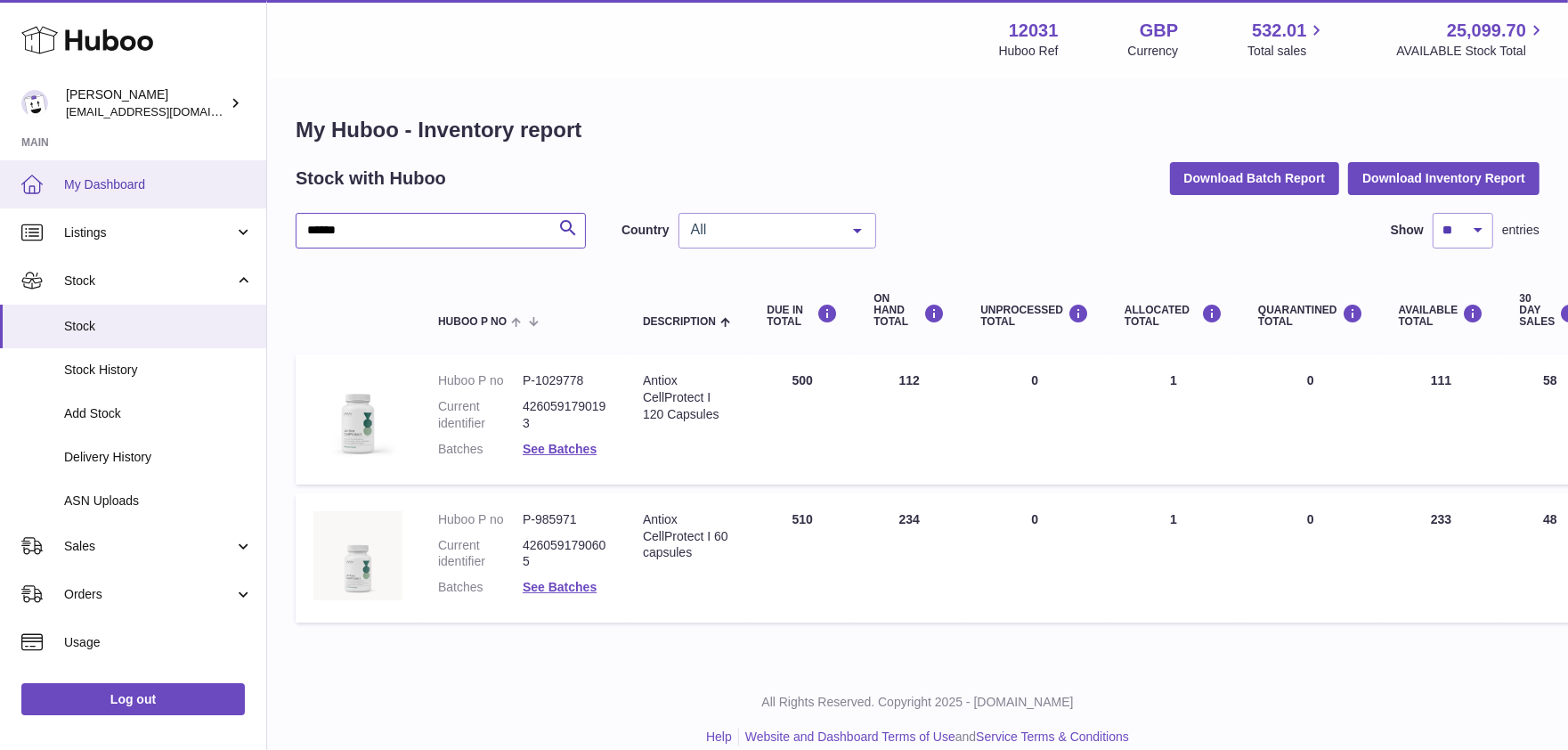
drag, startPoint x: 359, startPoint y: 234, endPoint x: 122, endPoint y: 204, distance: 238.9
click at [122, 204] on div "Huboo Fritzi Nicolaus admin@makewellforyou.com Main My Dashboard Listings Not w…" at bounding box center [784, 386] width 1568 height 772
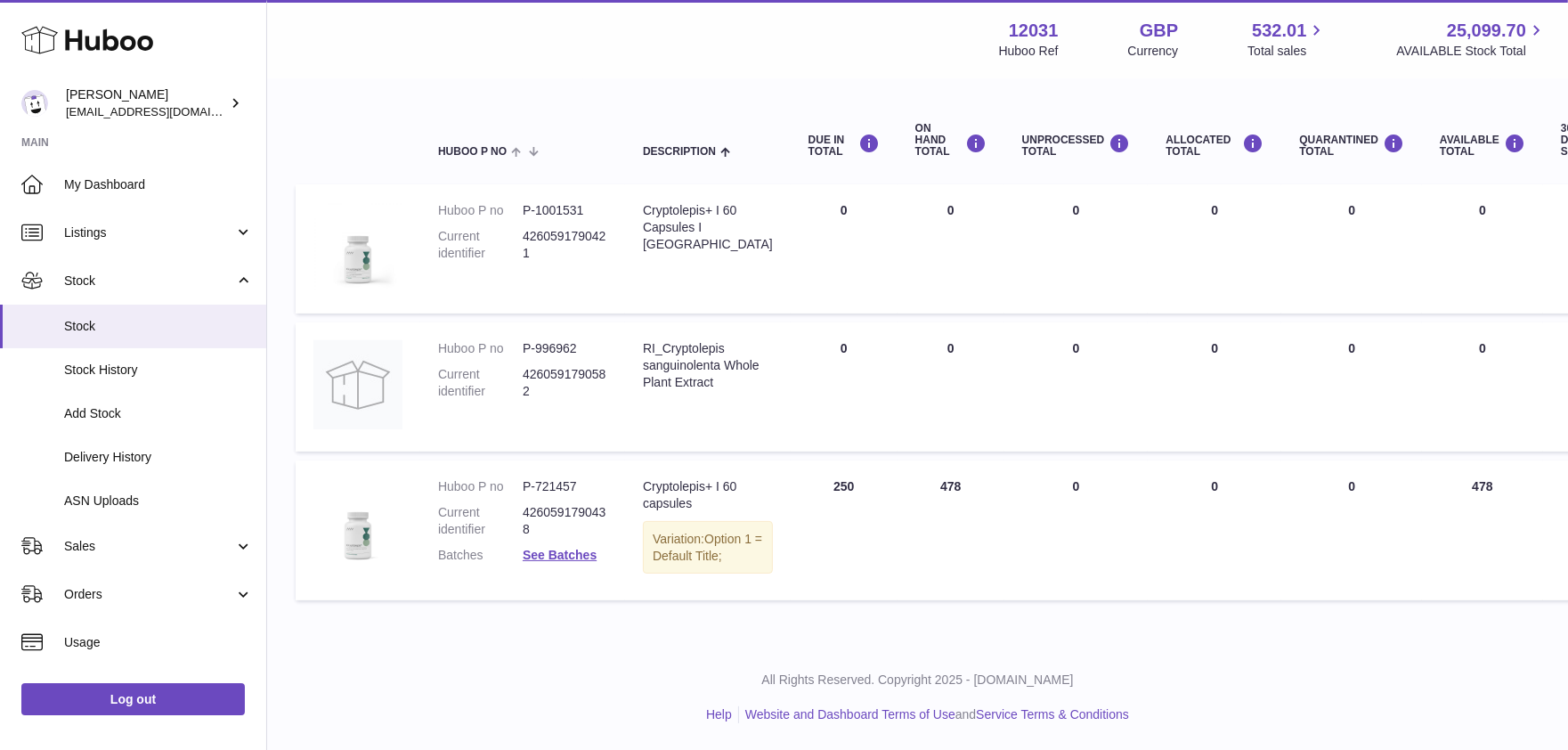
scroll to position [187, 0]
click at [584, 548] on link "See Batches" at bounding box center [560, 555] width 74 height 14
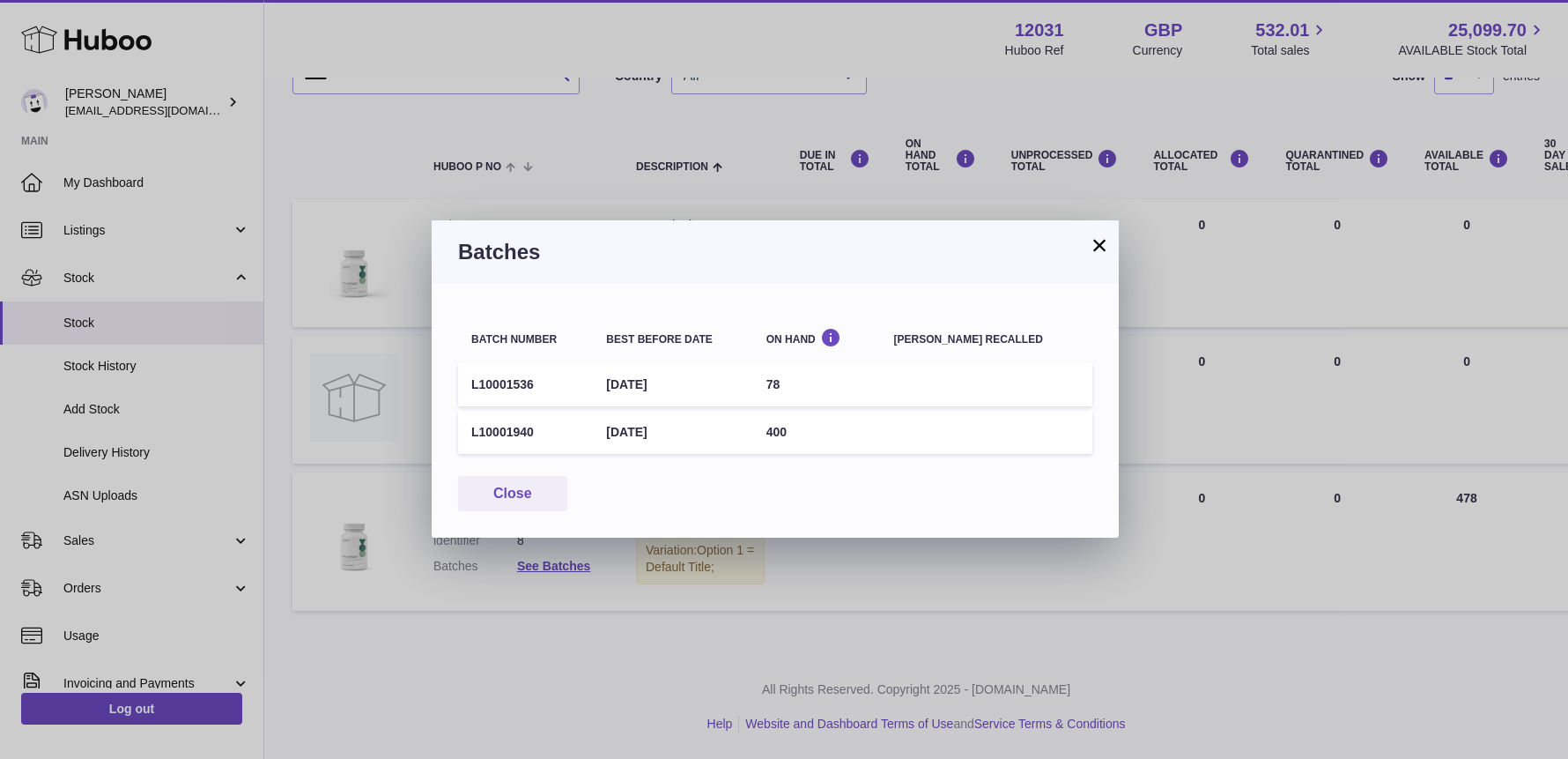
click at [1099, 248] on button "×" at bounding box center [1099, 245] width 21 height 21
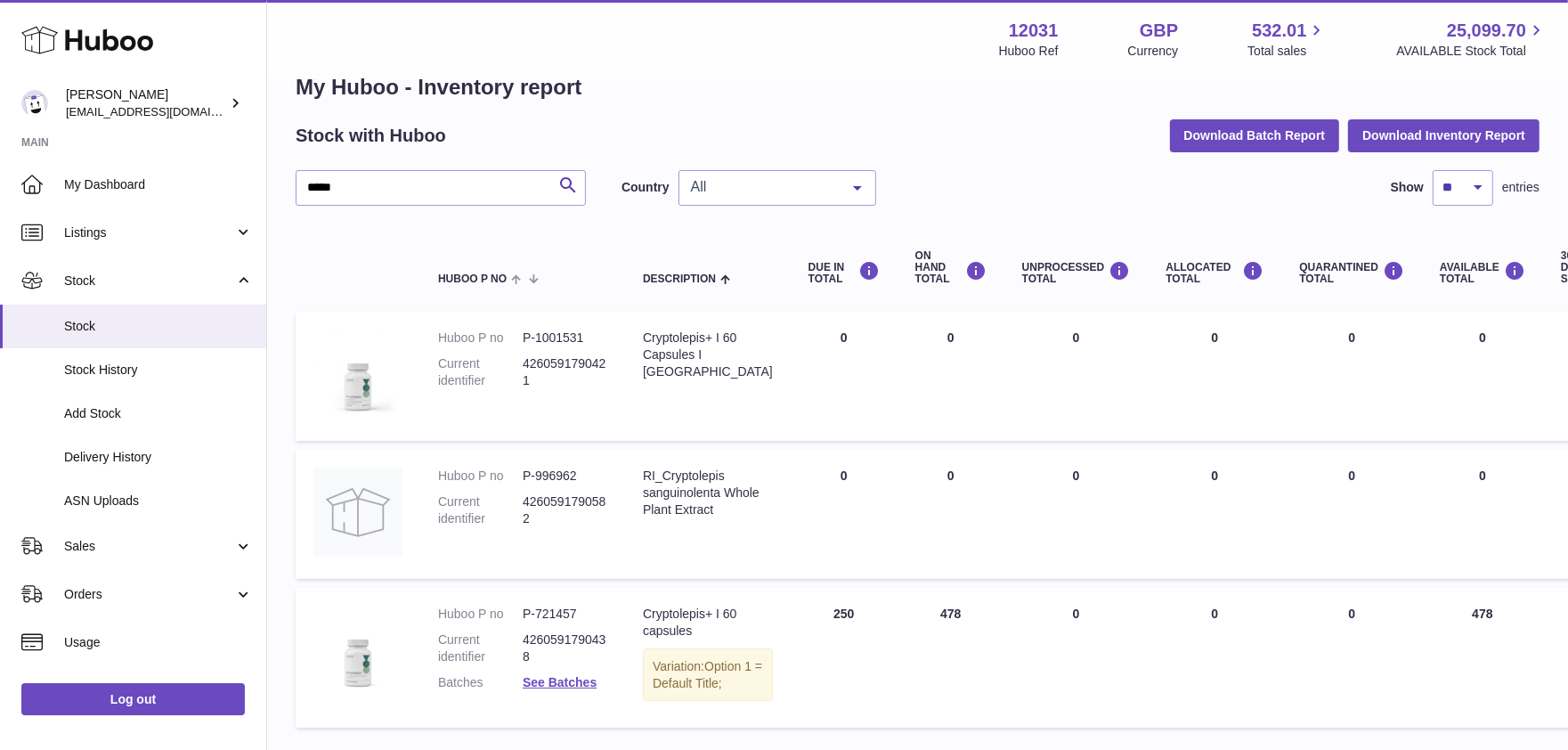
scroll to position [0, 0]
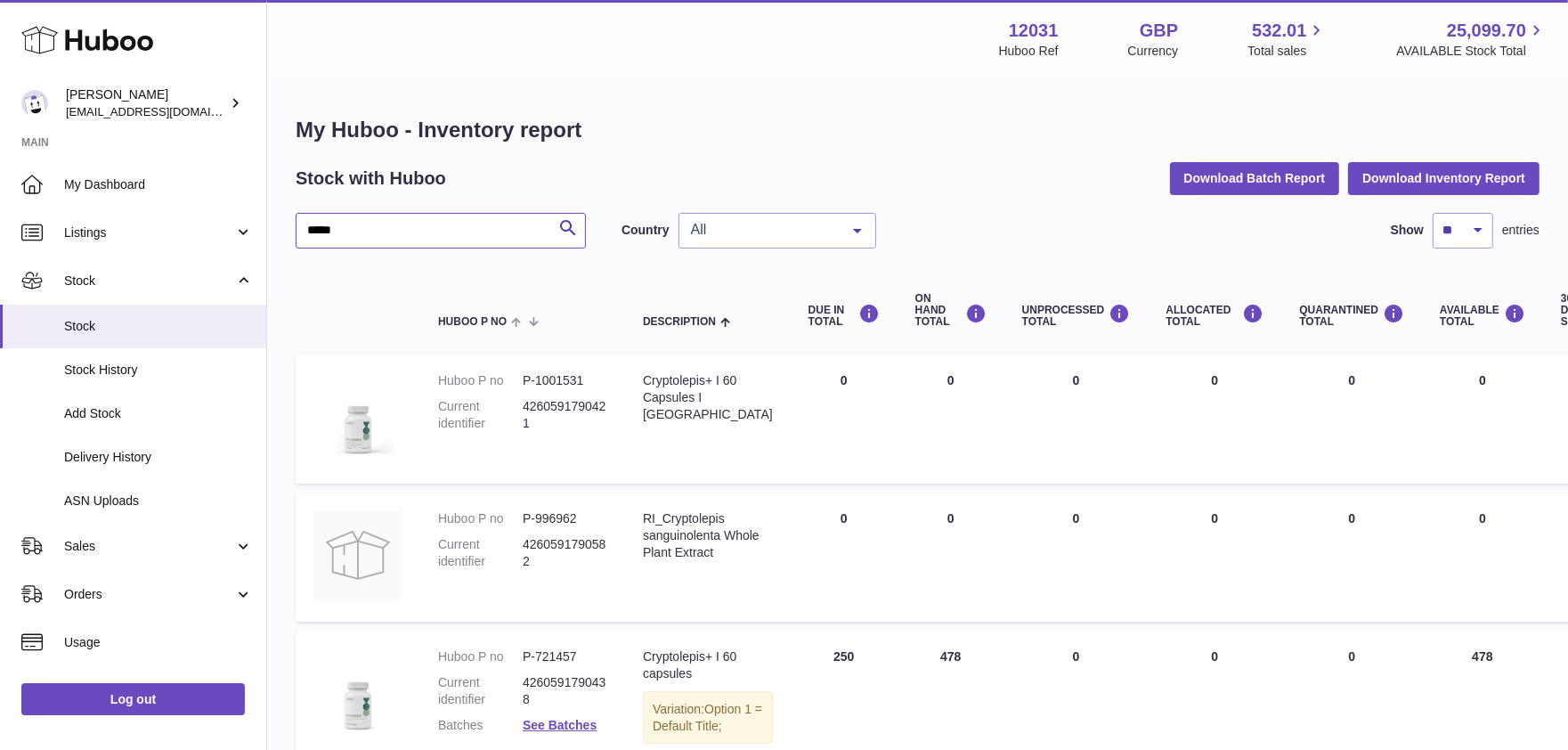
drag, startPoint x: 394, startPoint y: 222, endPoint x: -9, endPoint y: 225, distance: 403.0
click at [0, 225] on html ".st0{fill:#141414;}" at bounding box center [784, 375] width 1568 height 750
drag, startPoint x: 325, startPoint y: 232, endPoint x: 31, endPoint y: 160, distance: 302.7
click at [79, 228] on div "Huboo Fritzi Nicolaus admin@makewellforyou.com Main My Dashboard Listings Not w…" at bounding box center [784, 460] width 1568 height 920
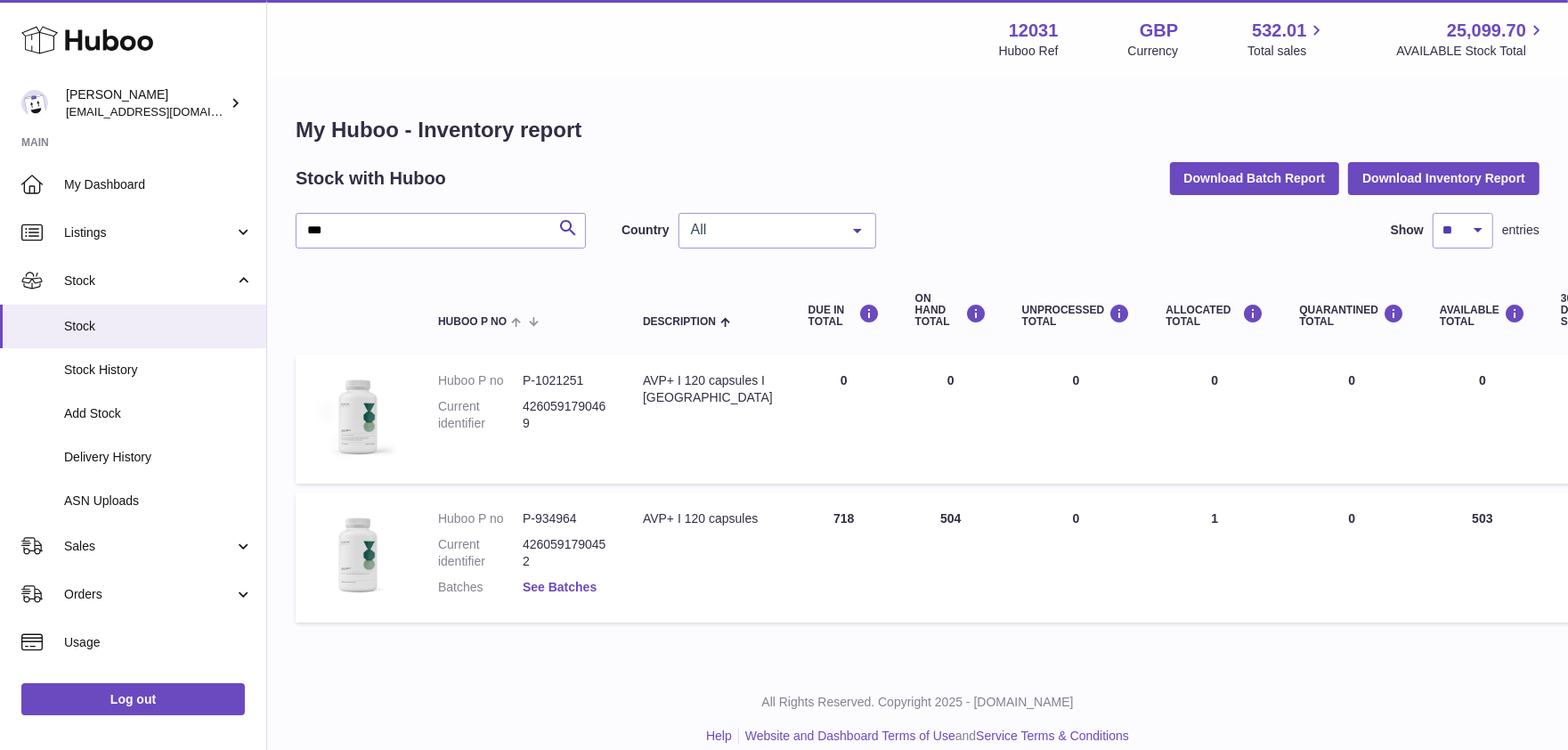
click at [562, 580] on link "See Batches" at bounding box center [560, 587] width 74 height 14
click at [427, 281] on div at bounding box center [784, 375] width 1568 height 750
click at [370, 231] on input "***" at bounding box center [441, 231] width 291 height 36
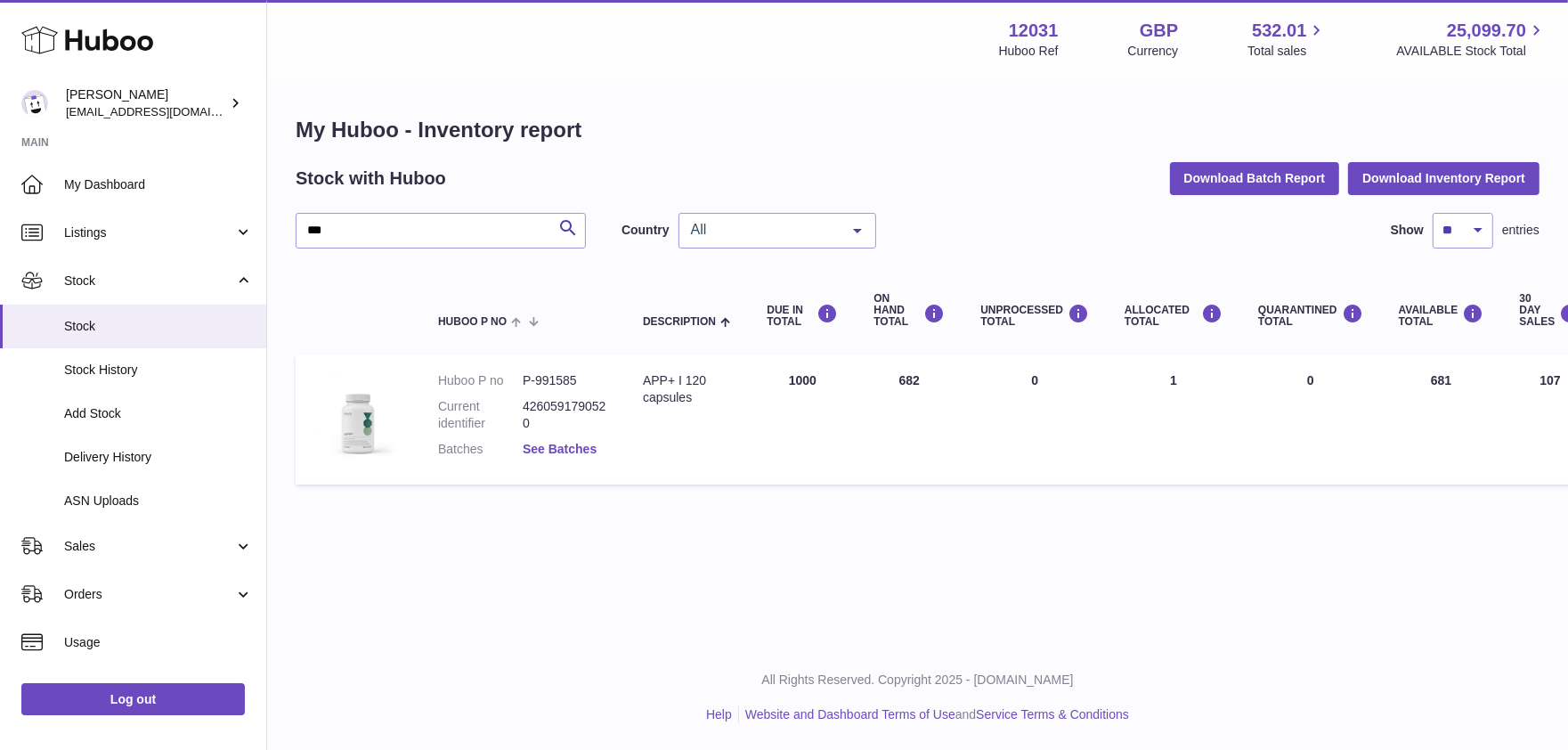
click at [529, 442] on link "See Batches" at bounding box center [560, 449] width 74 height 14
click at [395, 286] on div at bounding box center [784, 375] width 1568 height 750
drag, startPoint x: 340, startPoint y: 235, endPoint x: 175, endPoint y: 219, distance: 165.8
click at [176, 219] on div "Huboo Fritzi Nicolaus admin@makewellforyou.com Main My Dashboard Listings Not w…" at bounding box center [784, 375] width 1568 height 750
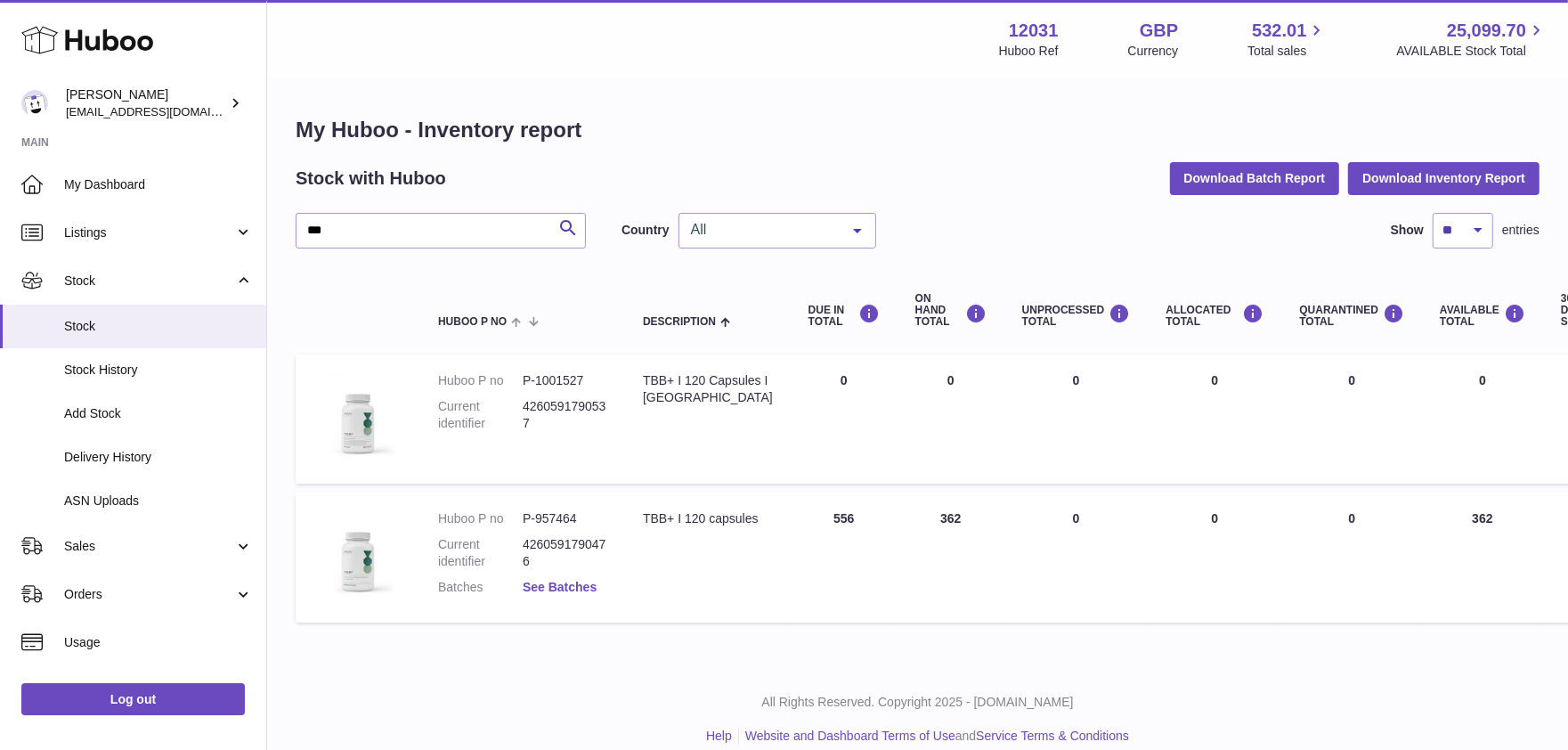
click at [566, 589] on link "See Batches" at bounding box center [560, 587] width 74 height 14
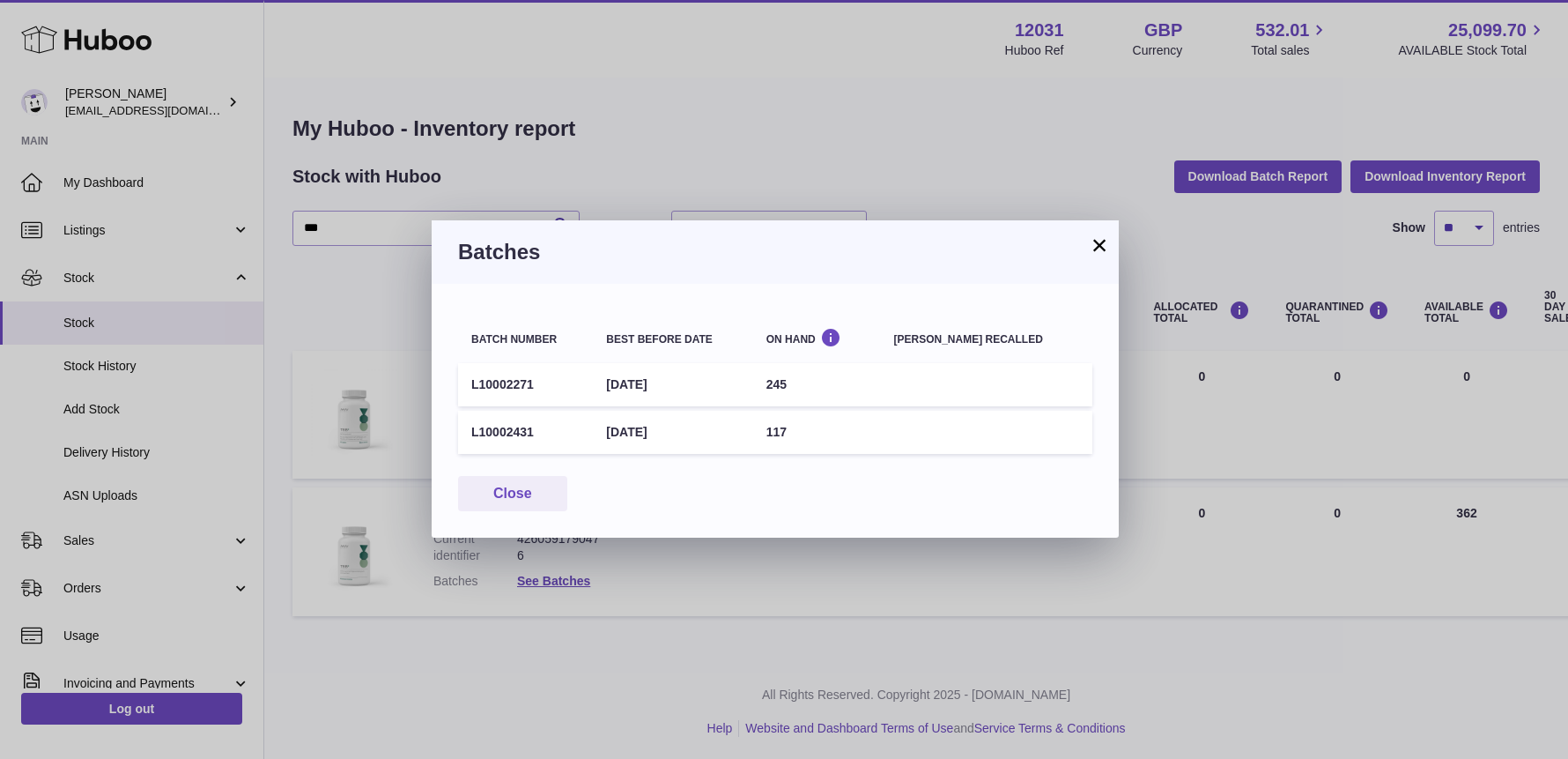
click at [1105, 241] on button "×" at bounding box center [1099, 245] width 21 height 21
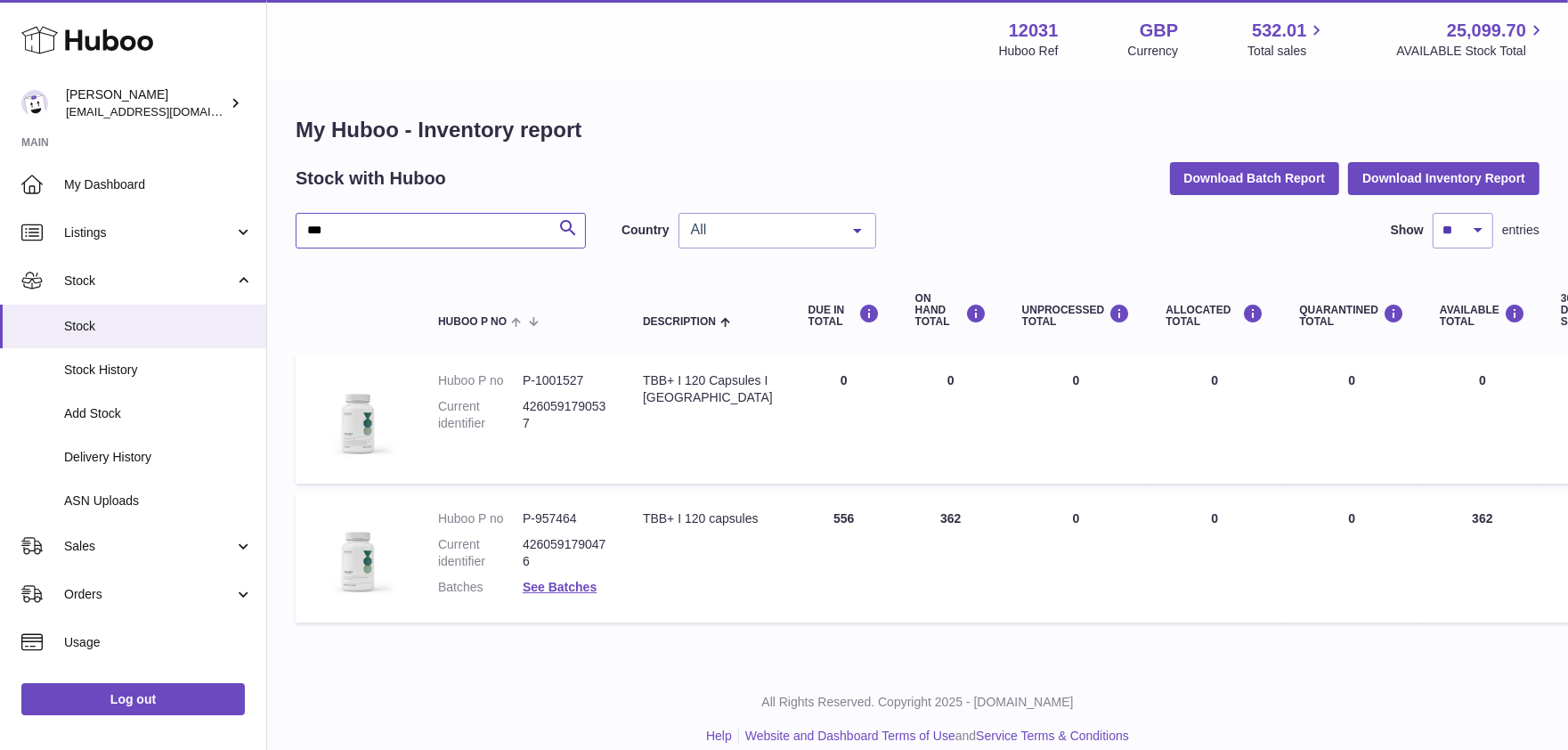
drag, startPoint x: 342, startPoint y: 237, endPoint x: 285, endPoint y: 224, distance: 58.5
click at [285, 224] on div "My Huboo - Inventory report Stock with Huboo Download Batch Report Download Inv…" at bounding box center [918, 373] width 1302 height 587
type input "***"
click at [118, 178] on span "My Dashboard" at bounding box center [158, 185] width 188 height 17
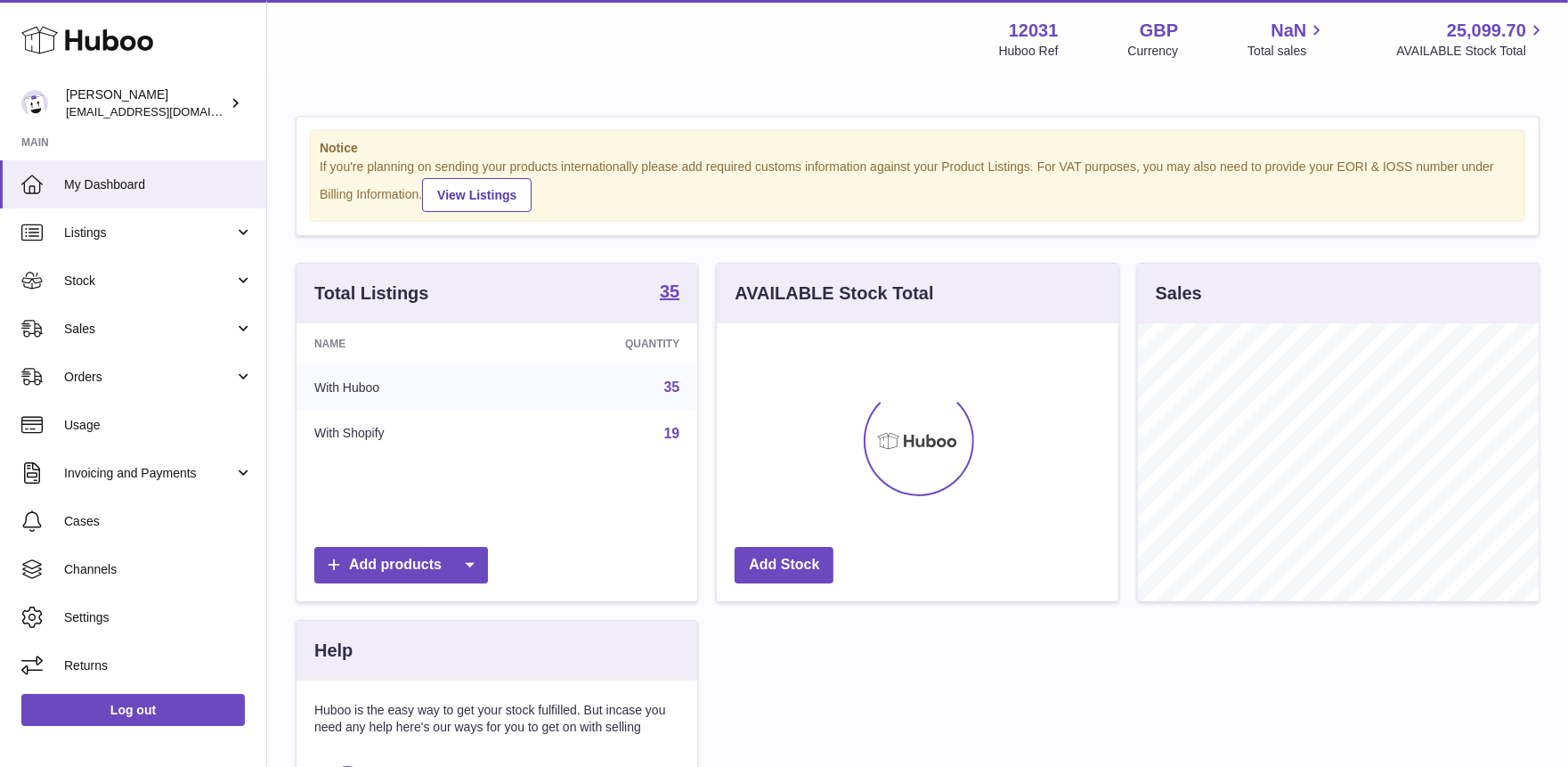
scroll to position [277, 402]
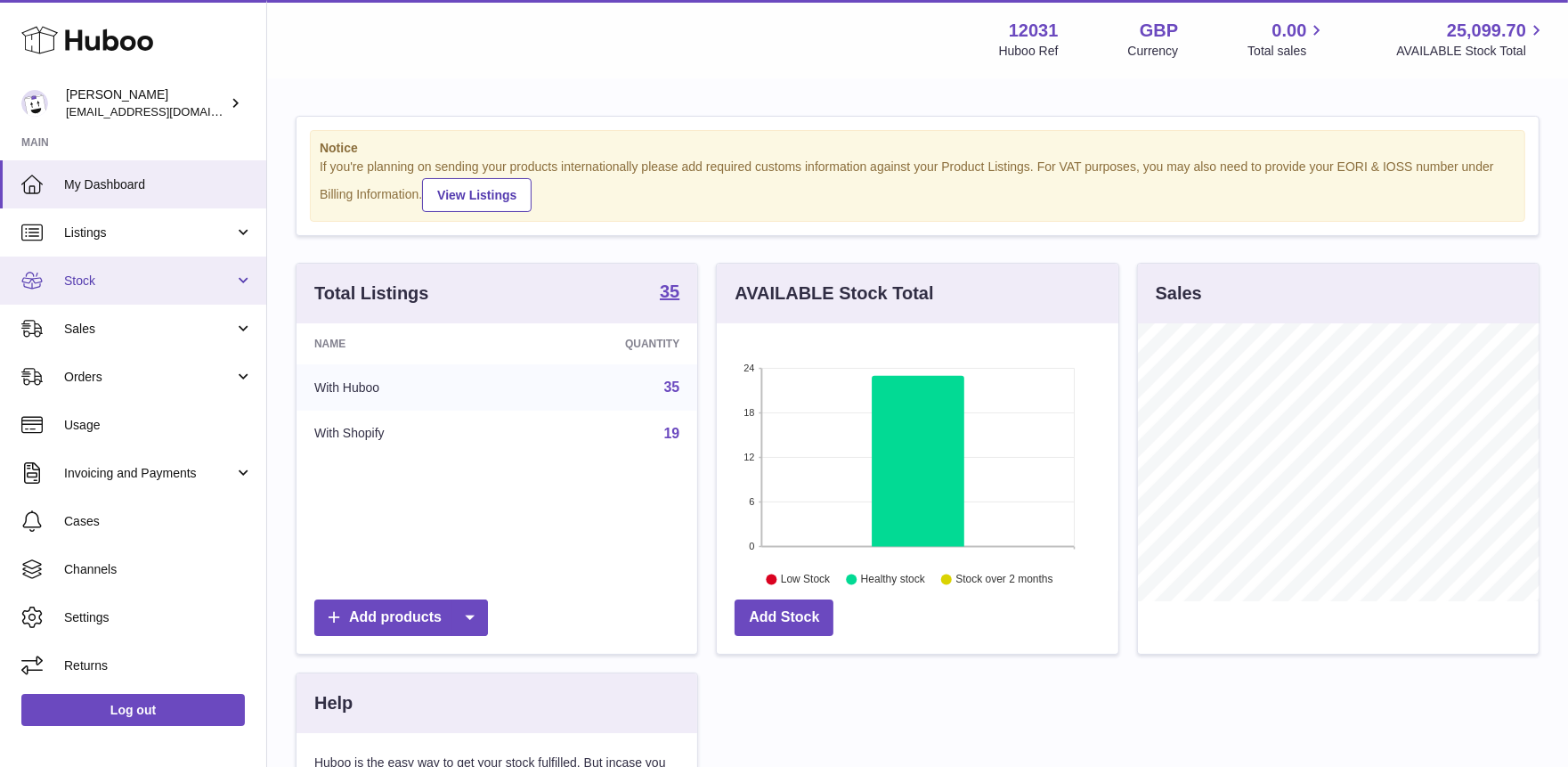
click at [99, 292] on link "Stock" at bounding box center [133, 281] width 266 height 48
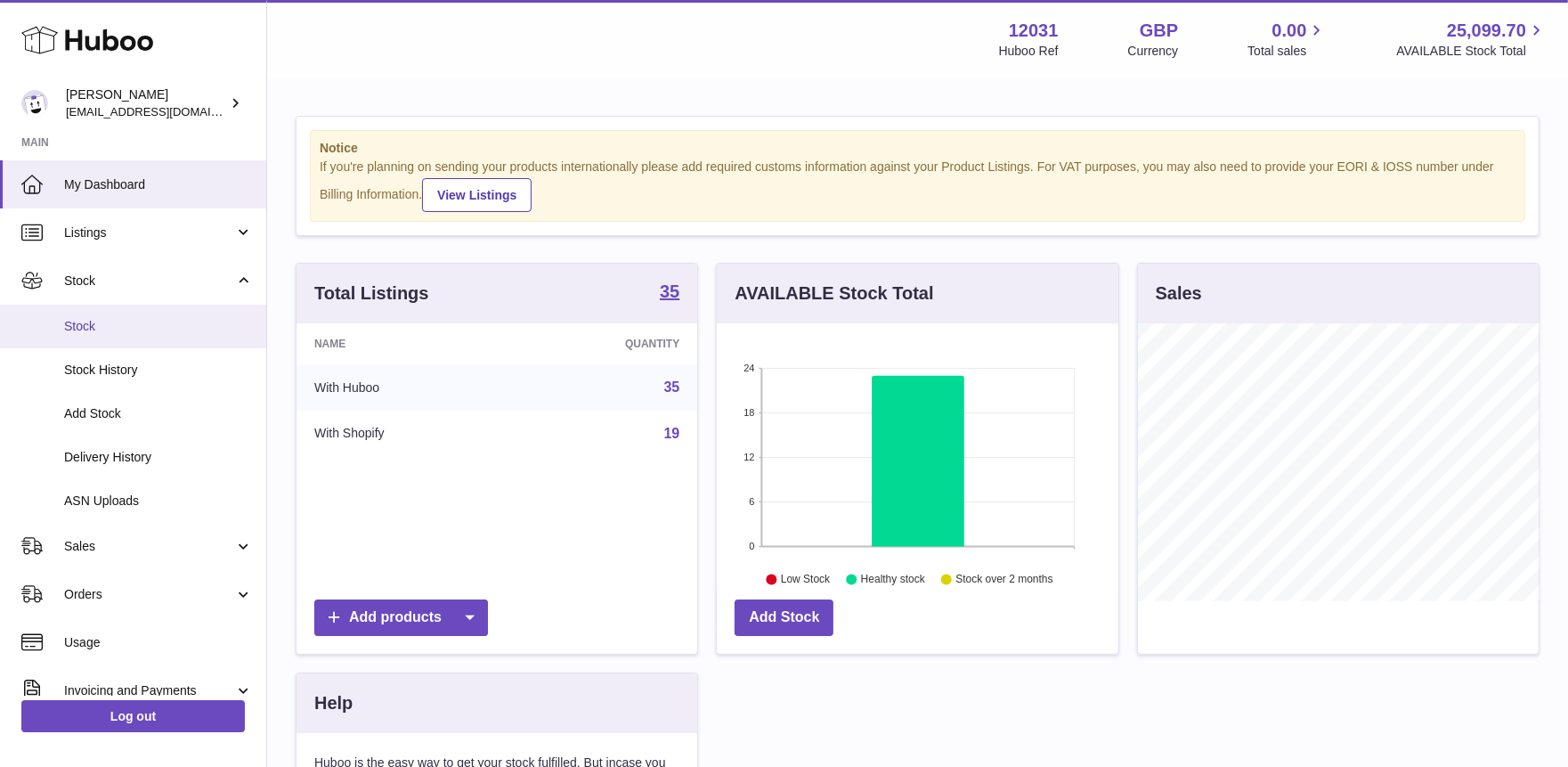
click at [64, 325] on span "Stock" at bounding box center [158, 326] width 188 height 17
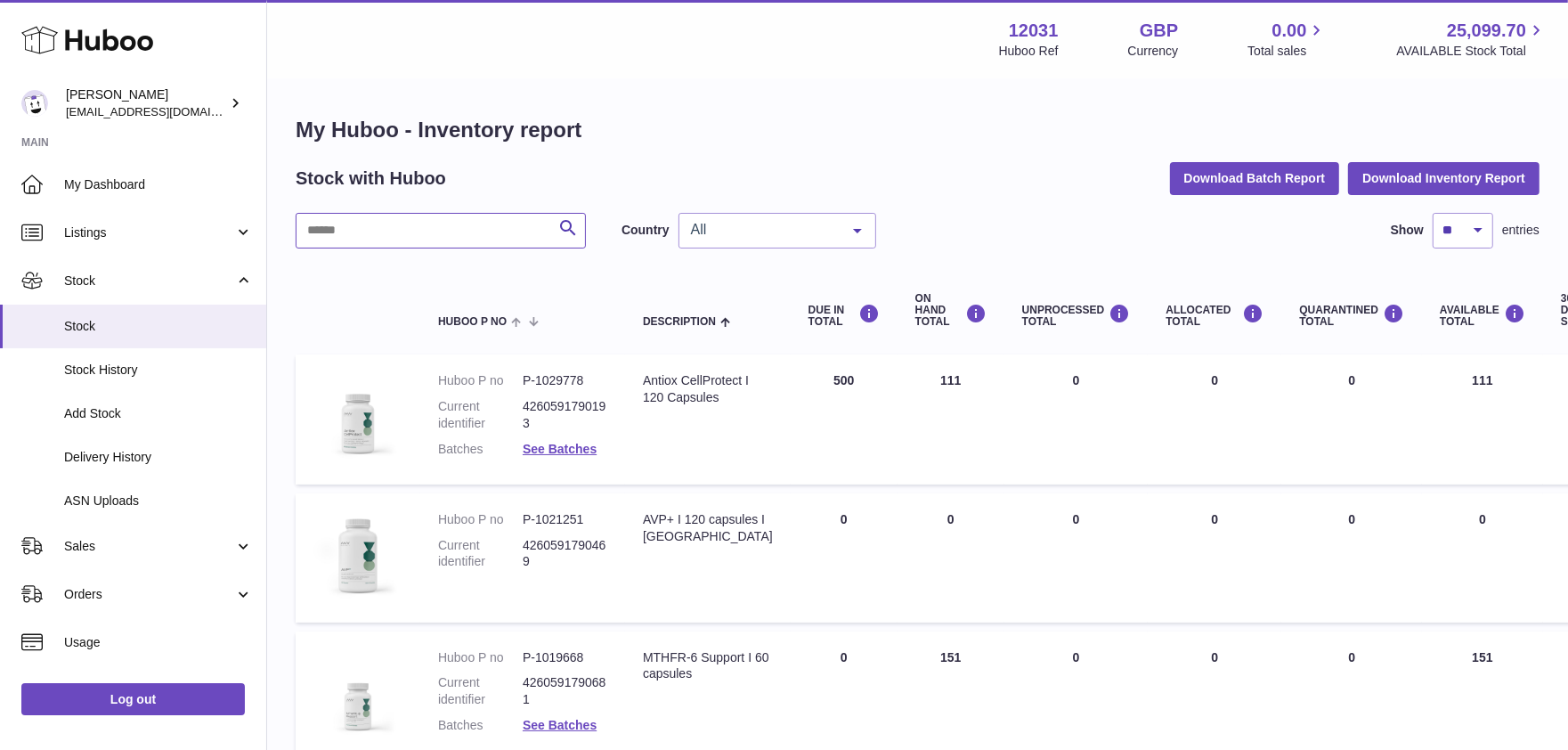
click at [414, 231] on input "text" at bounding box center [441, 231] width 291 height 36
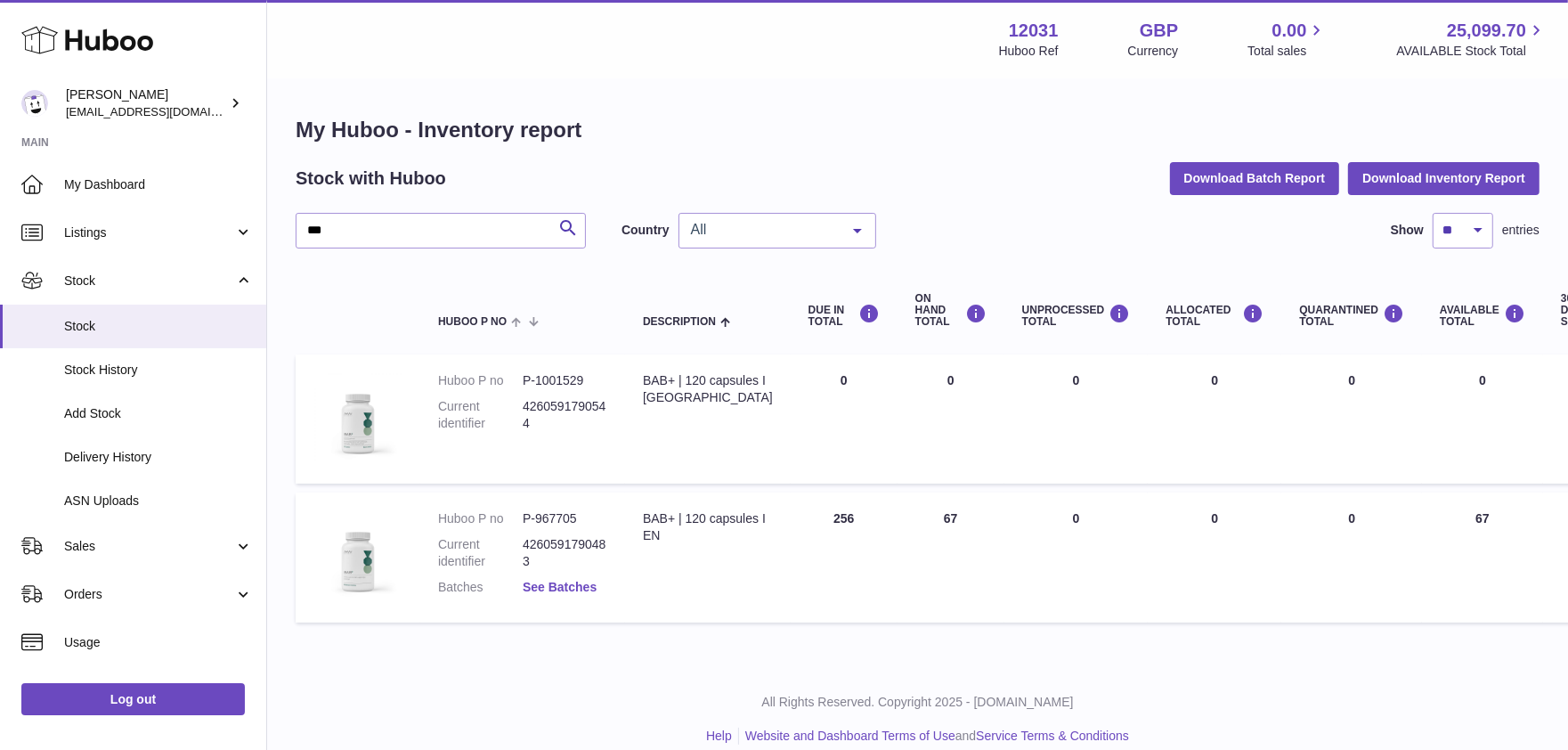
click at [546, 581] on link "See Batches" at bounding box center [560, 587] width 74 height 14
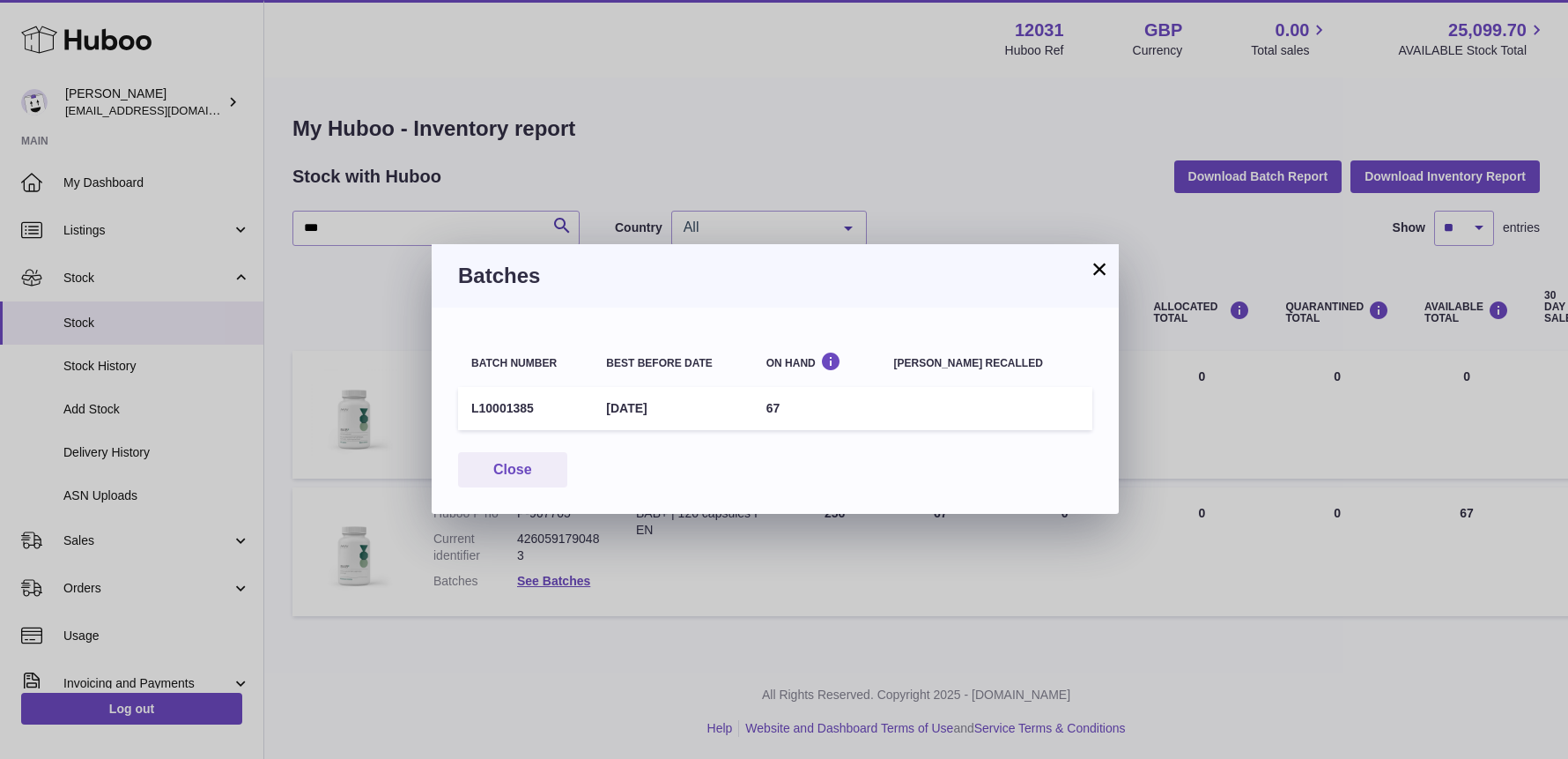
click at [467, 653] on div "× Batches Batch number Best before date On Hand [PERSON_NAME] recalled L1000138…" at bounding box center [784, 379] width 1568 height 759
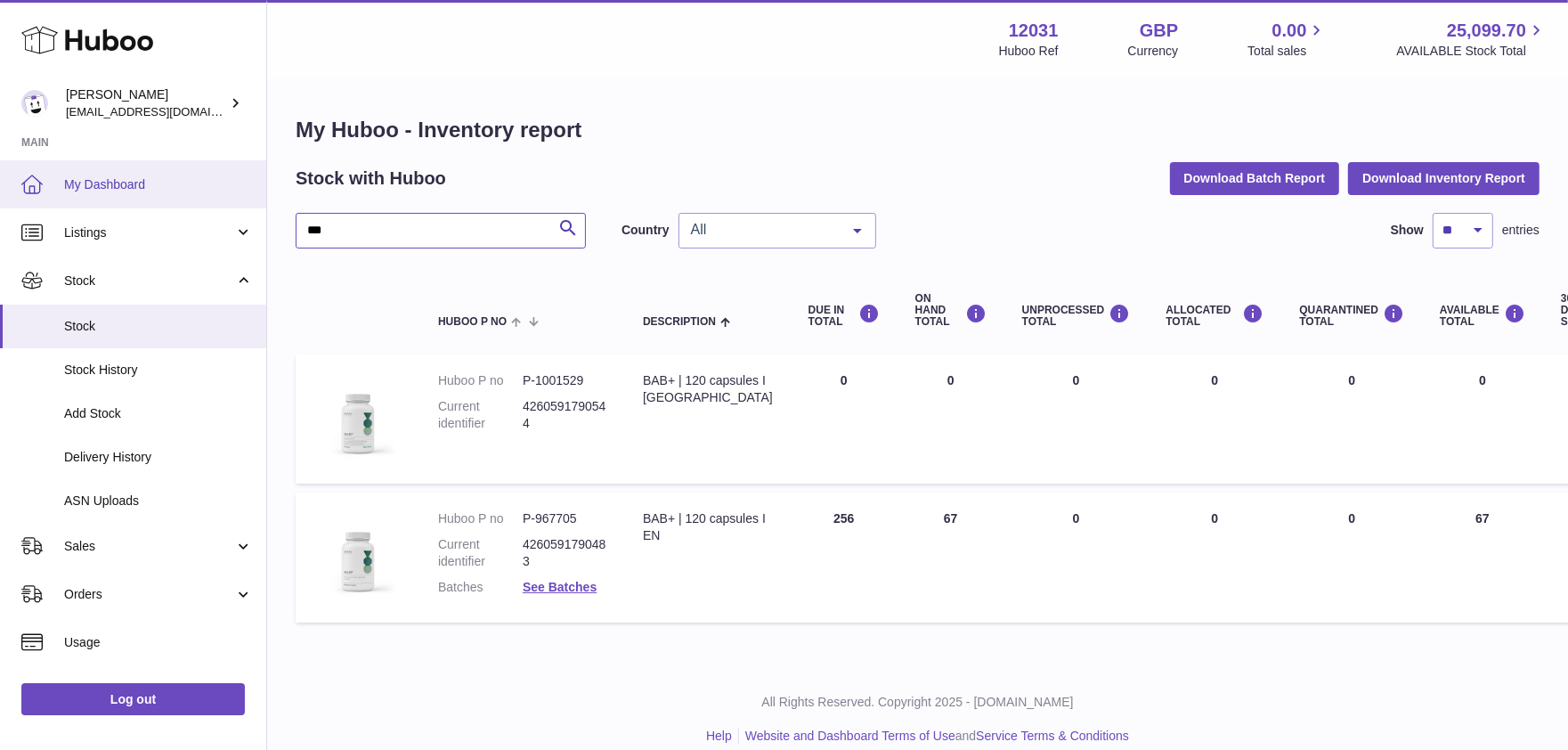
drag, startPoint x: 318, startPoint y: 230, endPoint x: 106, endPoint y: 195, distance: 214.9
click at [113, 203] on div "Huboo [PERSON_NAME] [EMAIL_ADDRESS][DOMAIN_NAME] Main My Dashboard Listings Not…" at bounding box center [784, 386] width 1568 height 772
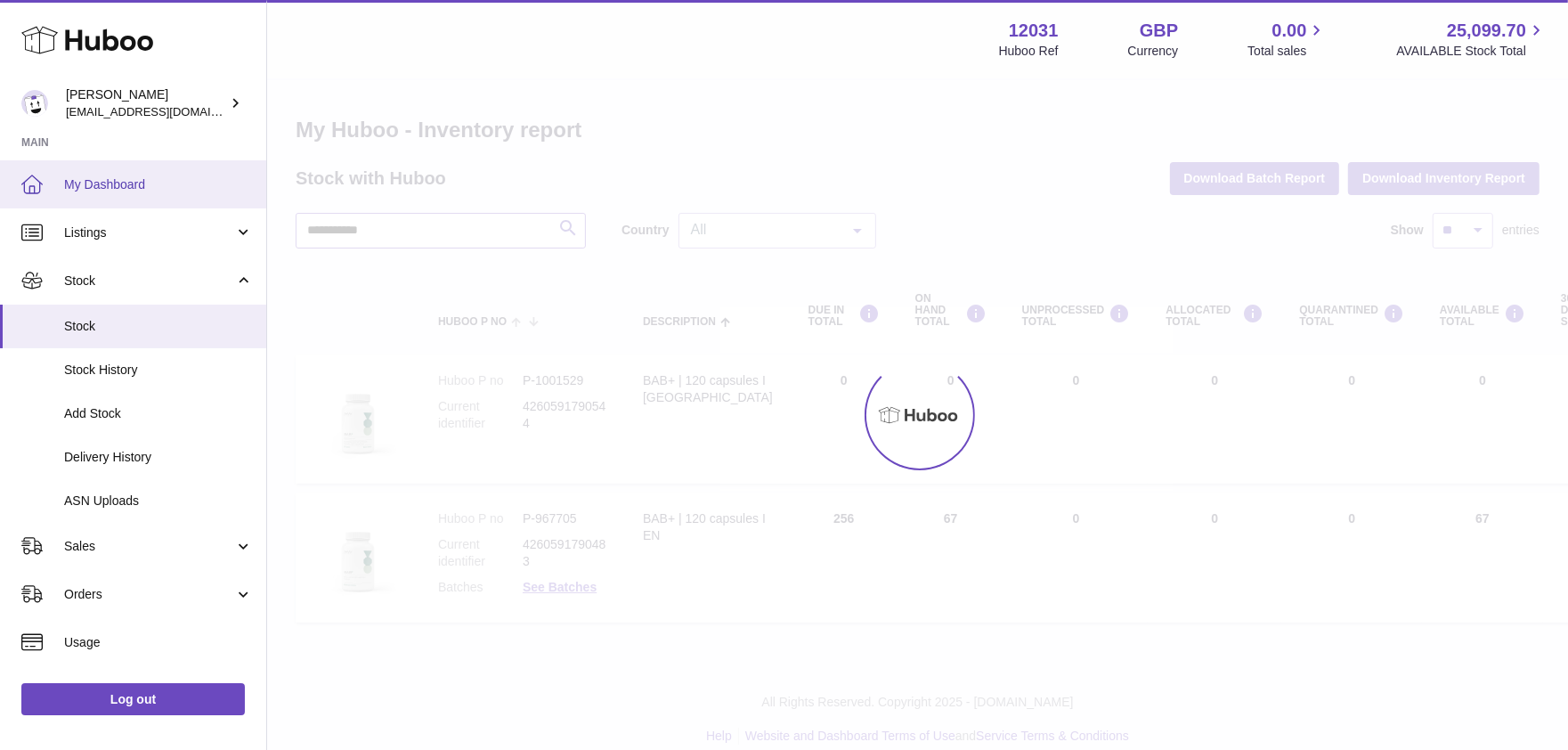
type input "**********"
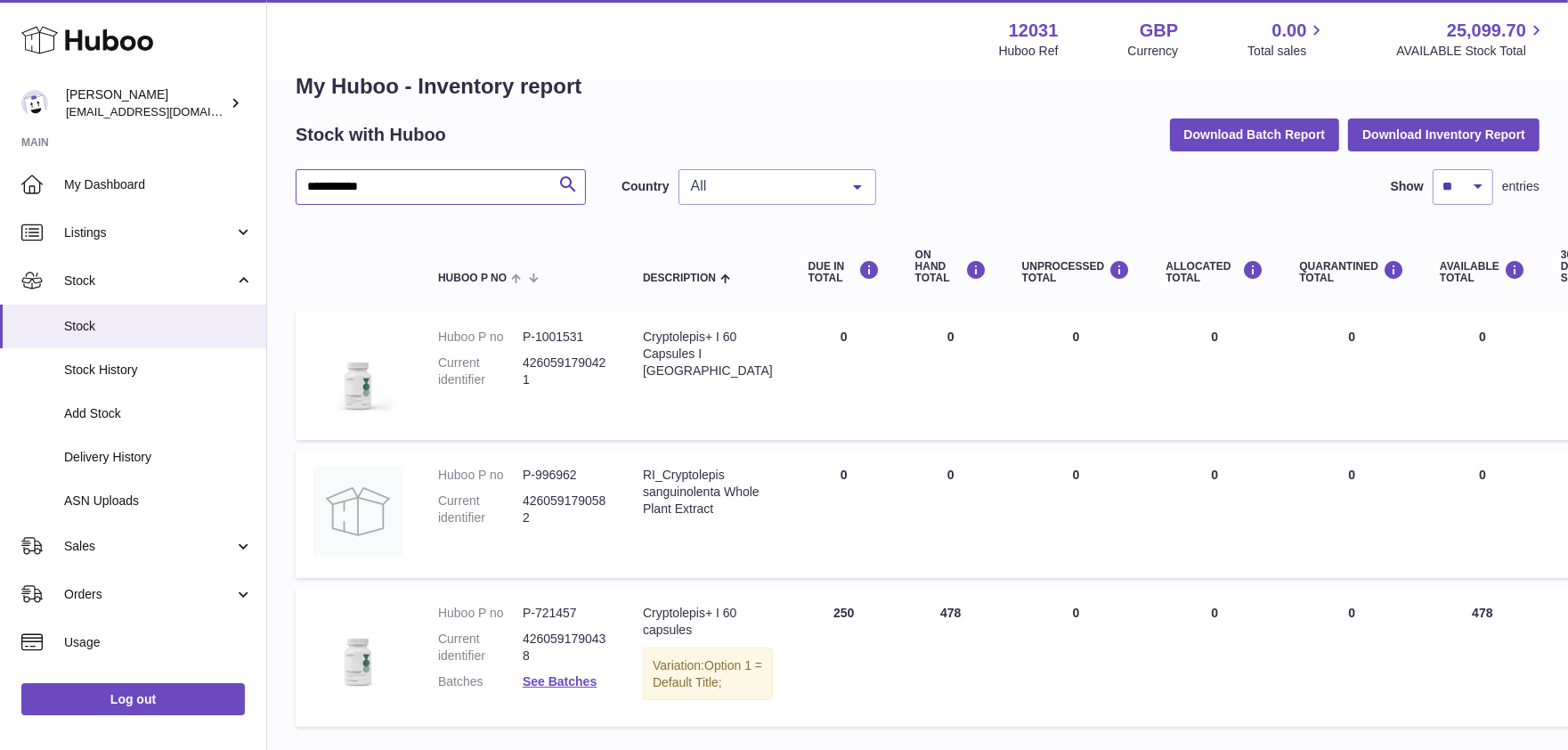
scroll to position [121, 0]
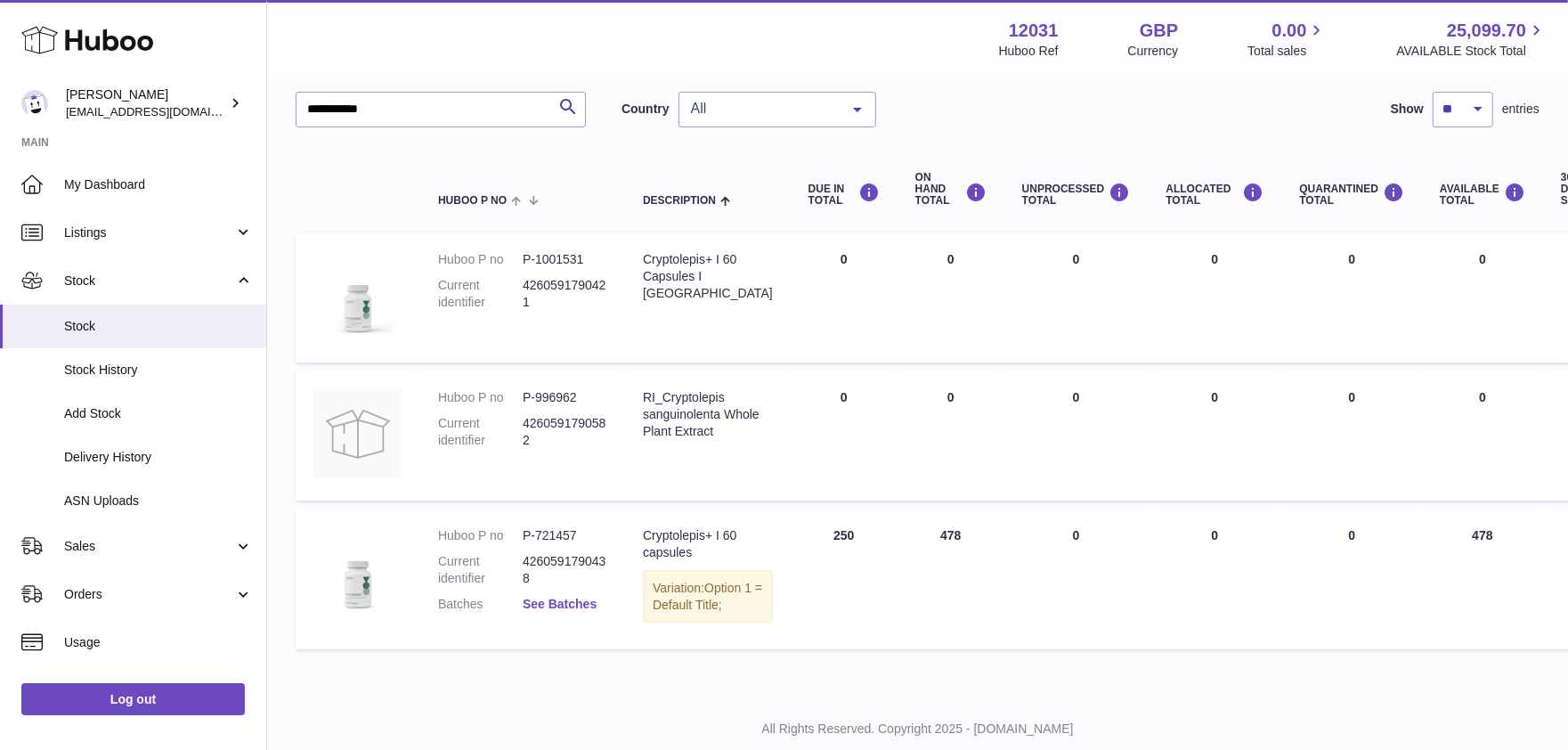
click at [586, 602] on link "See Batches" at bounding box center [560, 604] width 74 height 14
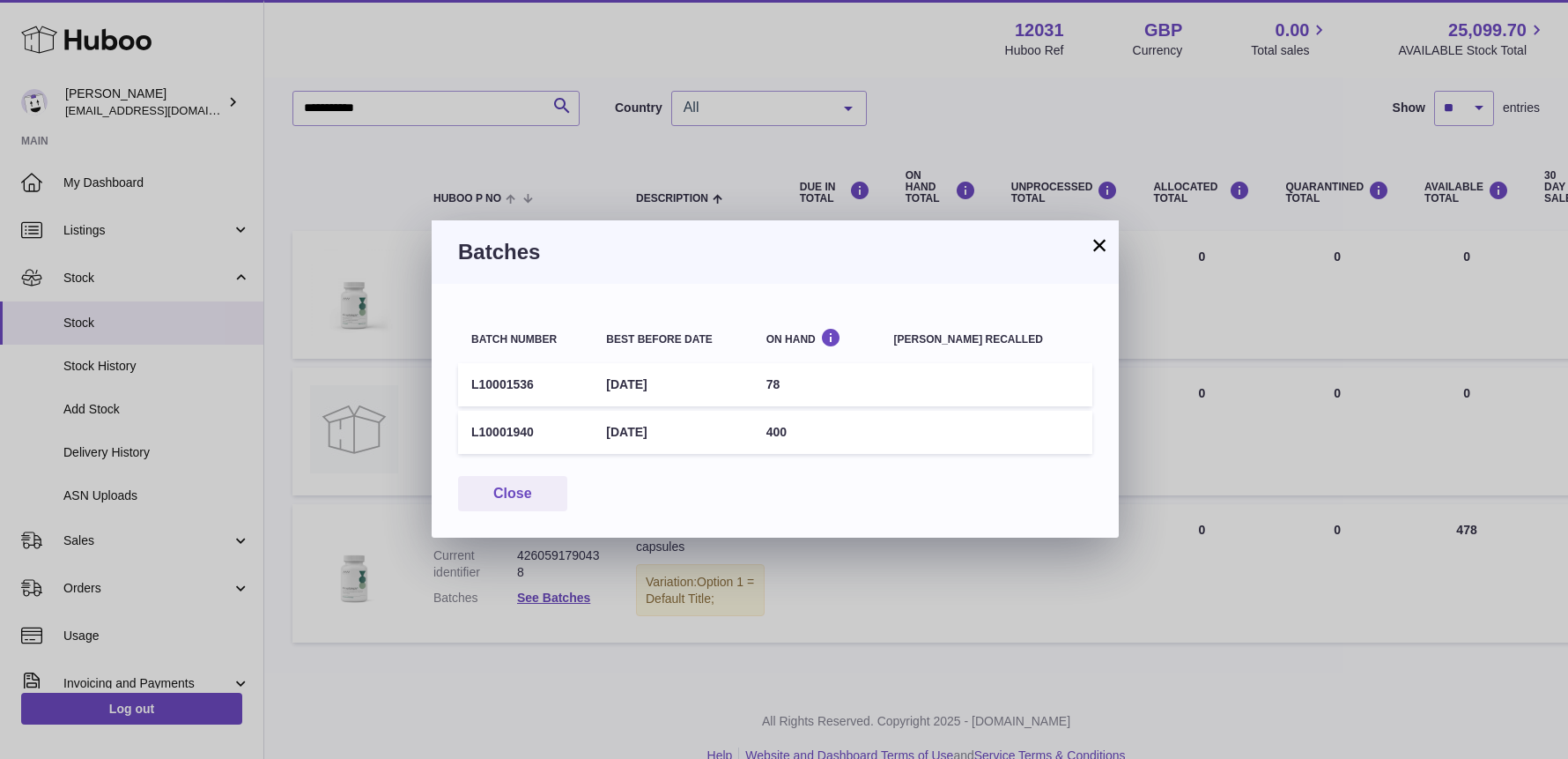
drag, startPoint x: 539, startPoint y: 432, endPoint x: 460, endPoint y: 432, distance: 79.0
click at [460, 432] on td "L10001940" at bounding box center [525, 432] width 135 height 43
drag, startPoint x: 547, startPoint y: 391, endPoint x: 469, endPoint y: 388, distance: 78.1
click at [469, 388] on td "L10001536" at bounding box center [525, 384] width 135 height 43
copy td "L10001536"
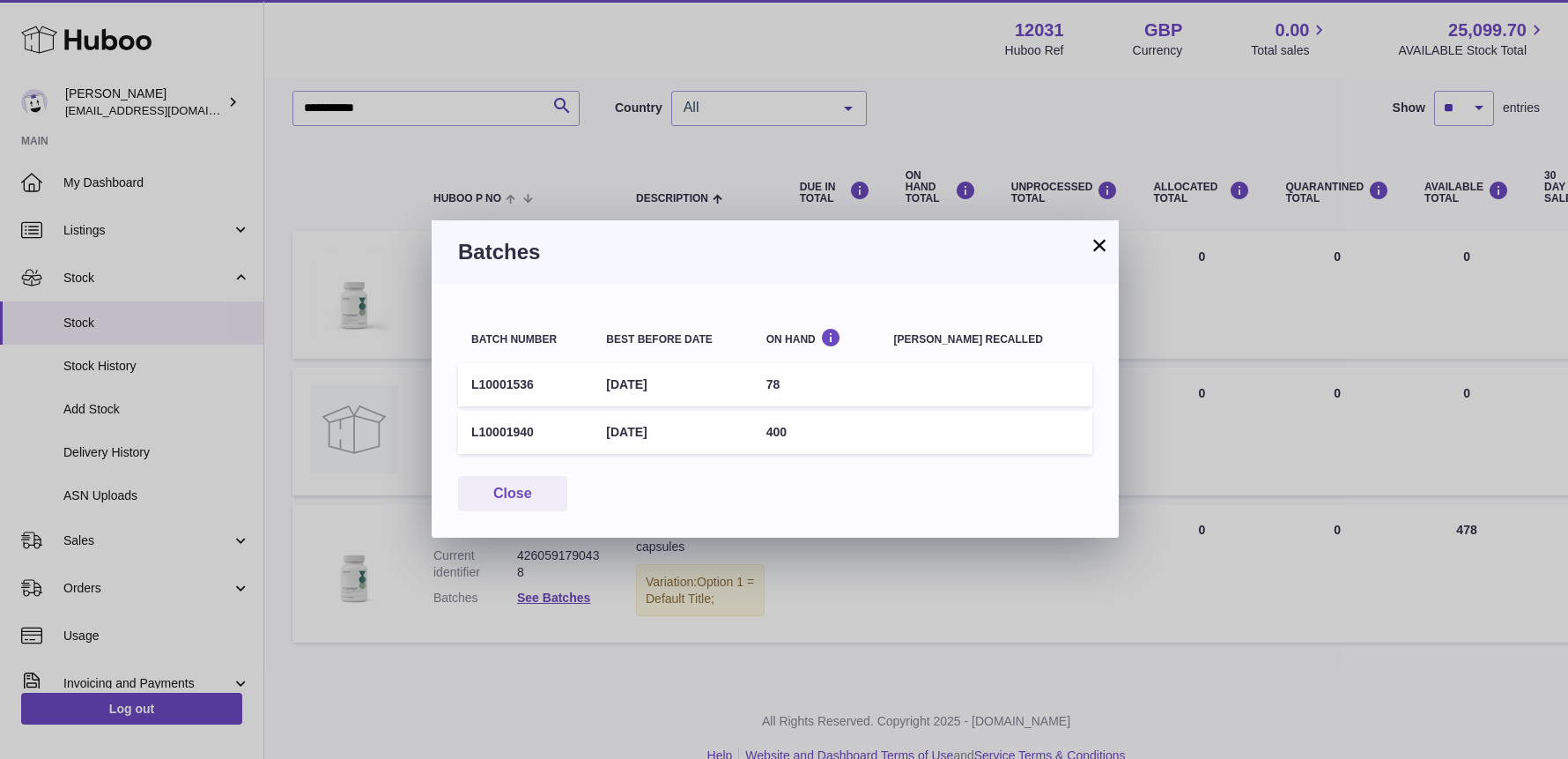
click at [1105, 244] on button "×" at bounding box center [1099, 245] width 21 height 21
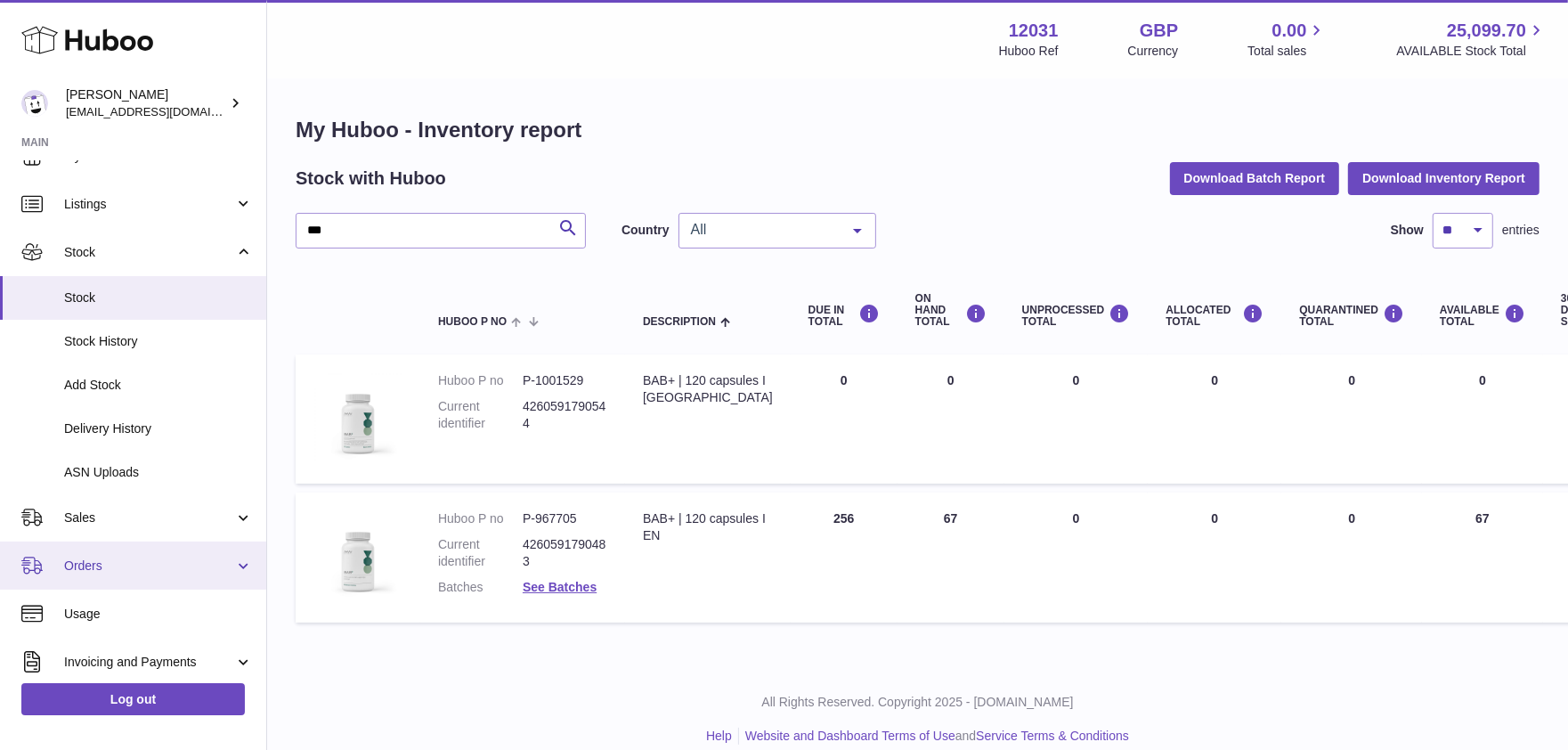
scroll to position [191, 0]
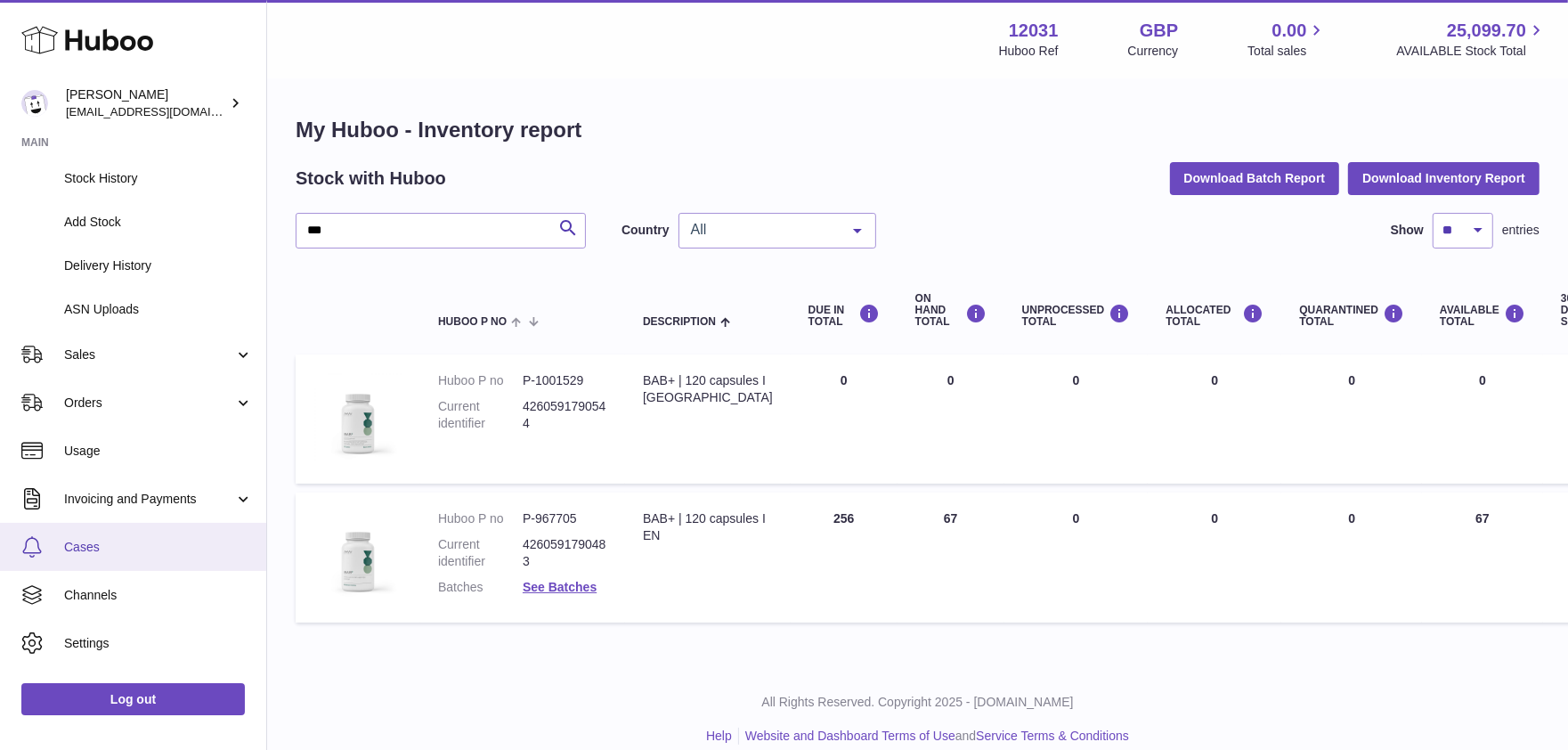
click at [95, 541] on span "Cases" at bounding box center [158, 547] width 188 height 17
